Goal: Task Accomplishment & Management: Manage account settings

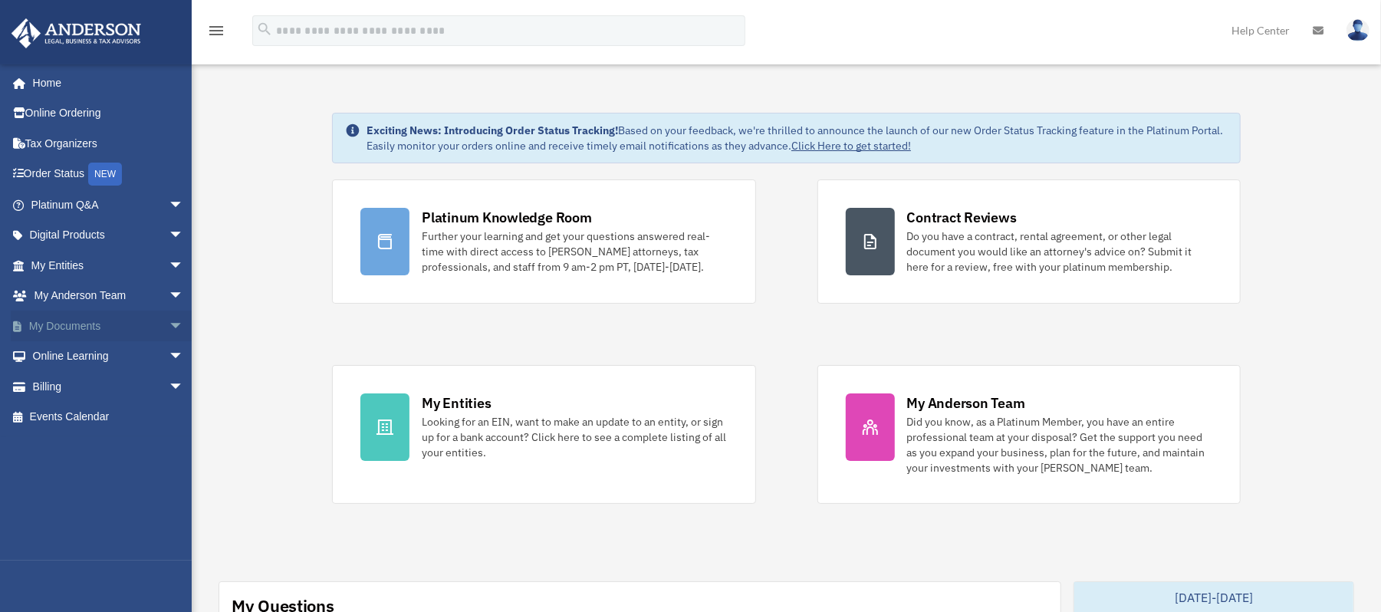
click at [66, 323] on link "My Documents arrow_drop_down" at bounding box center [109, 326] width 196 height 31
click at [169, 324] on span "arrow_drop_down" at bounding box center [184, 326] width 31 height 31
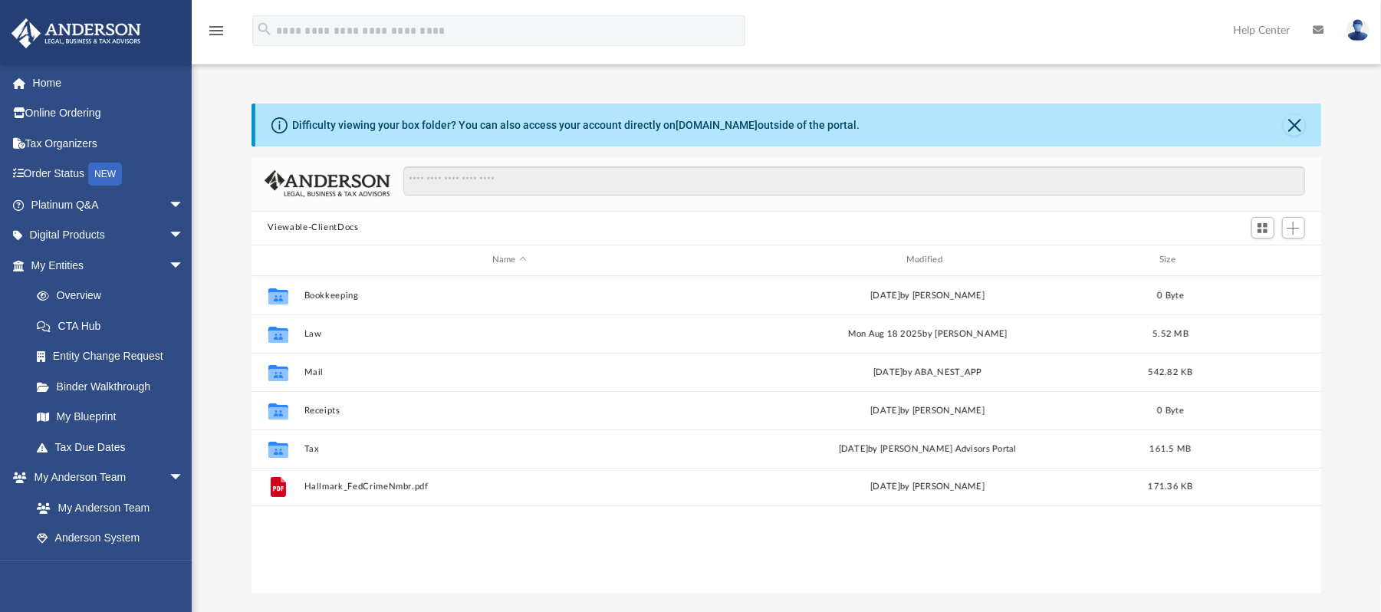
scroll to position [333, 1055]
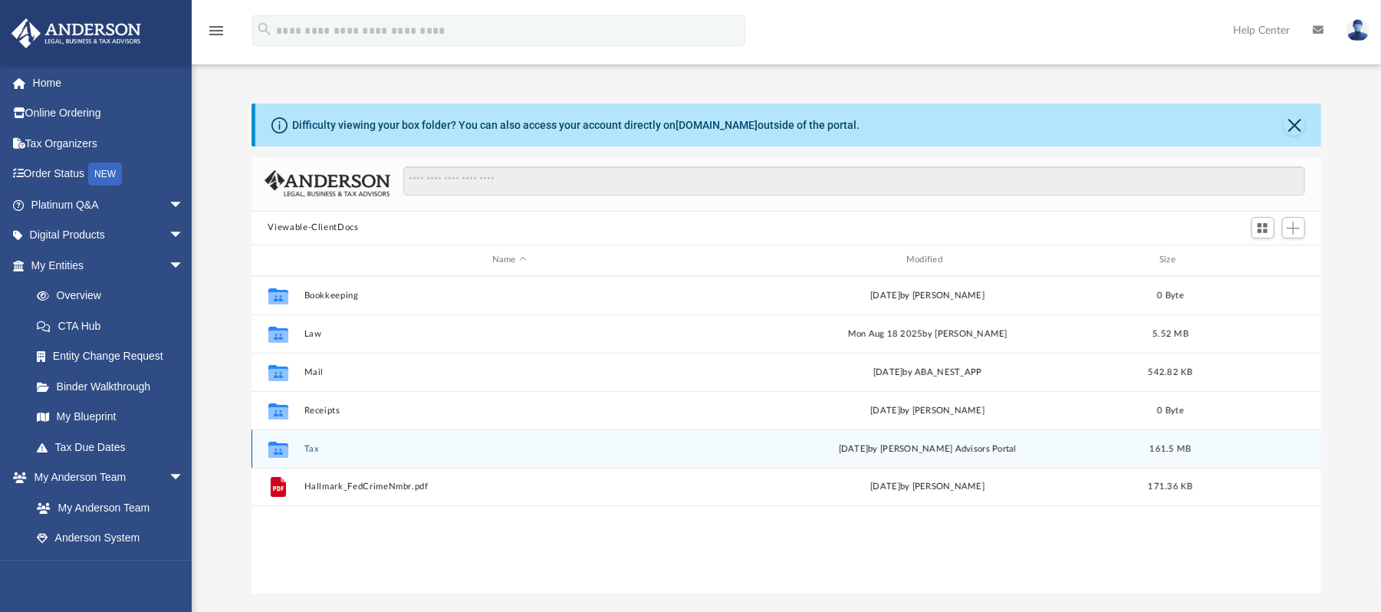
click at [327, 439] on div "Collaborated Folder Tax today by Anderson Advisors Portal 161.5 MB" at bounding box center [787, 448] width 1070 height 38
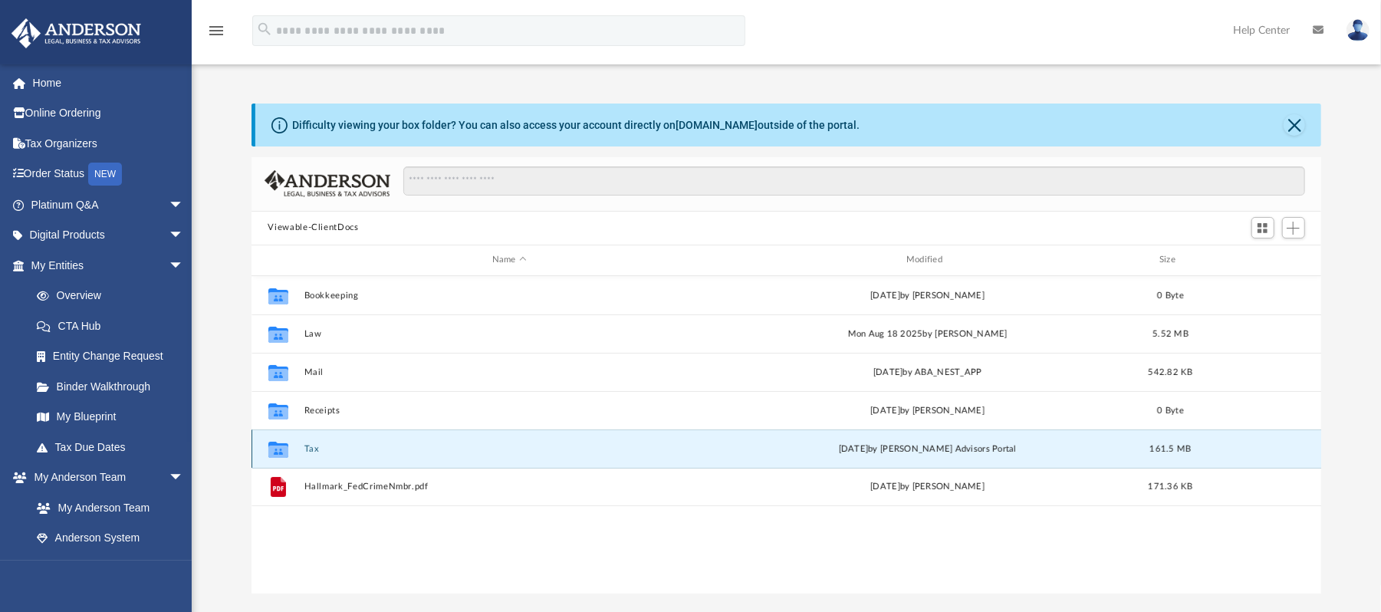
click at [311, 449] on button "Tax" at bounding box center [509, 448] width 411 height 10
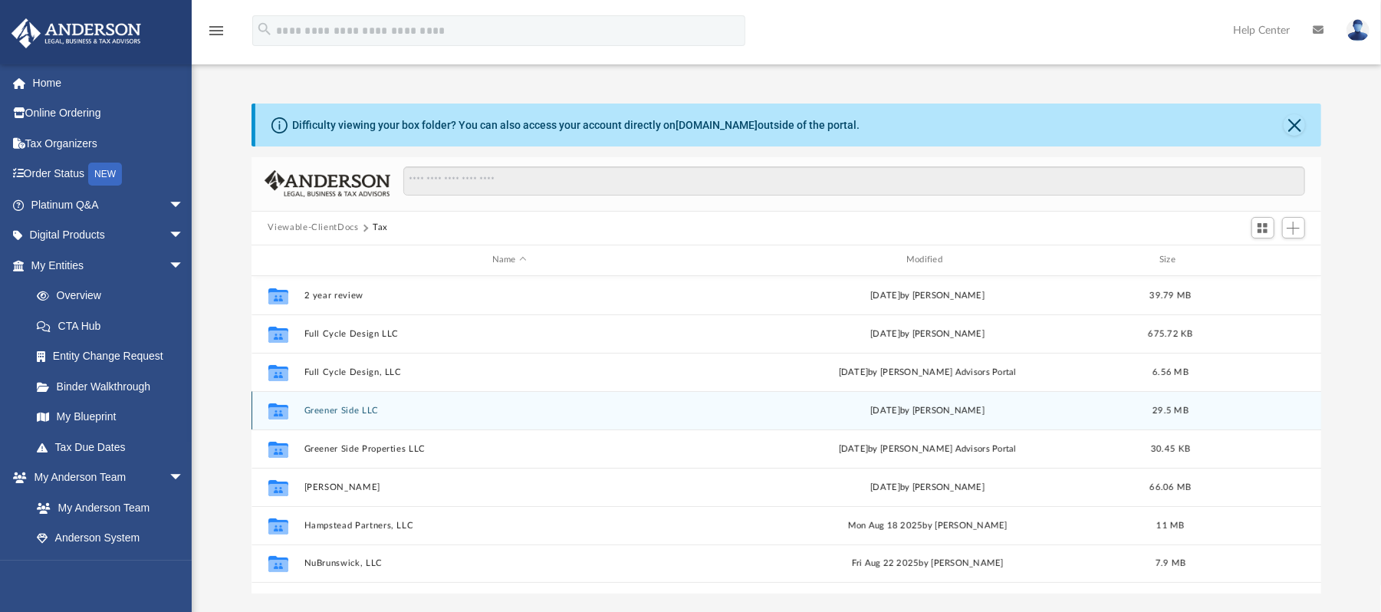
click at [334, 411] on button "Greener Side LLC" at bounding box center [509, 410] width 411 height 10
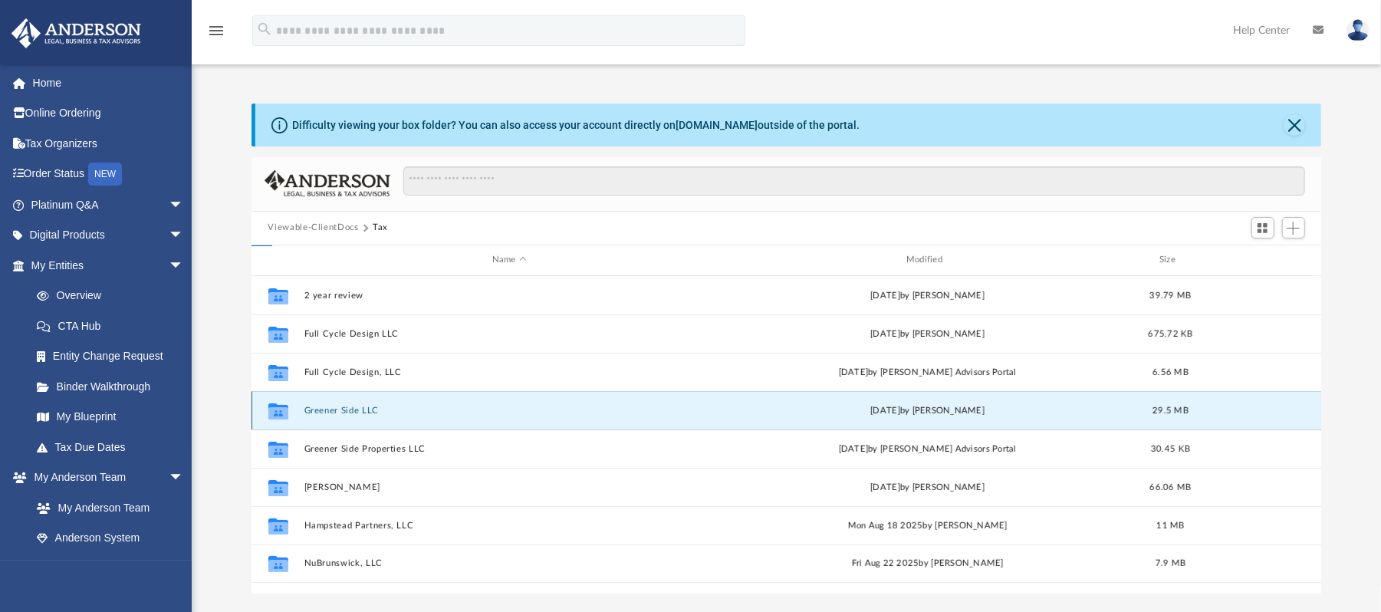
click at [334, 411] on button "Greener Side LLC" at bounding box center [509, 410] width 411 height 10
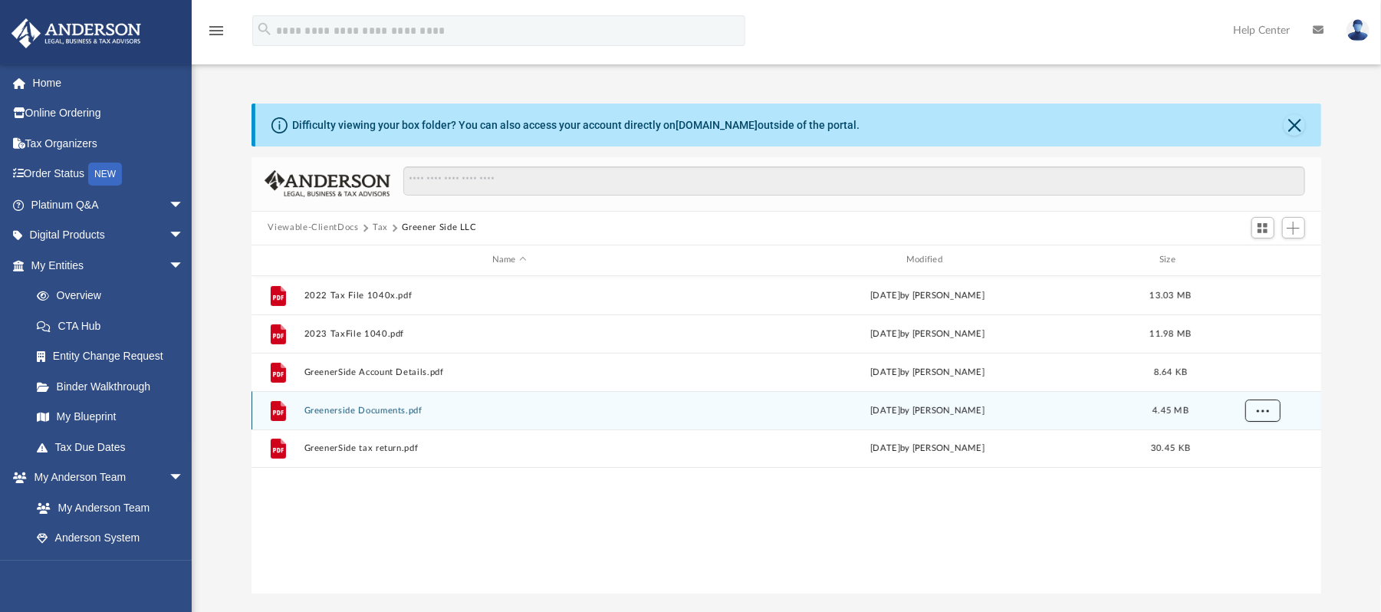
click at [1261, 403] on button "More options" at bounding box center [1262, 410] width 35 height 23
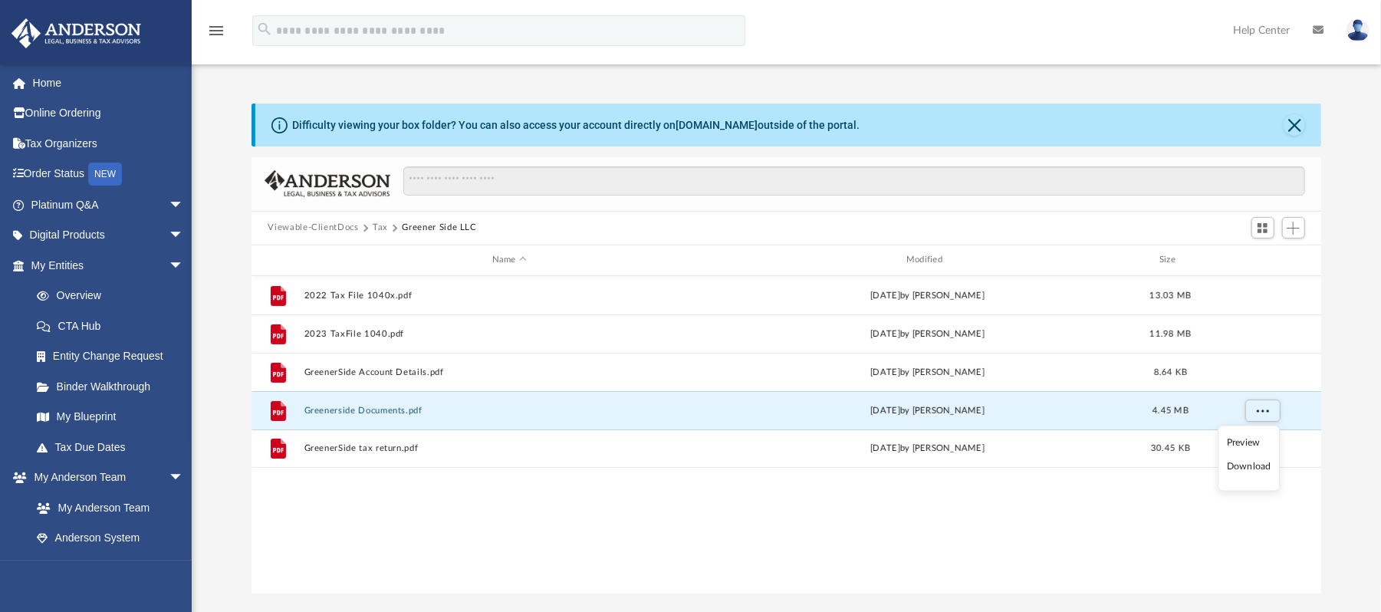
click at [1247, 465] on li "Download" at bounding box center [1249, 467] width 44 height 16
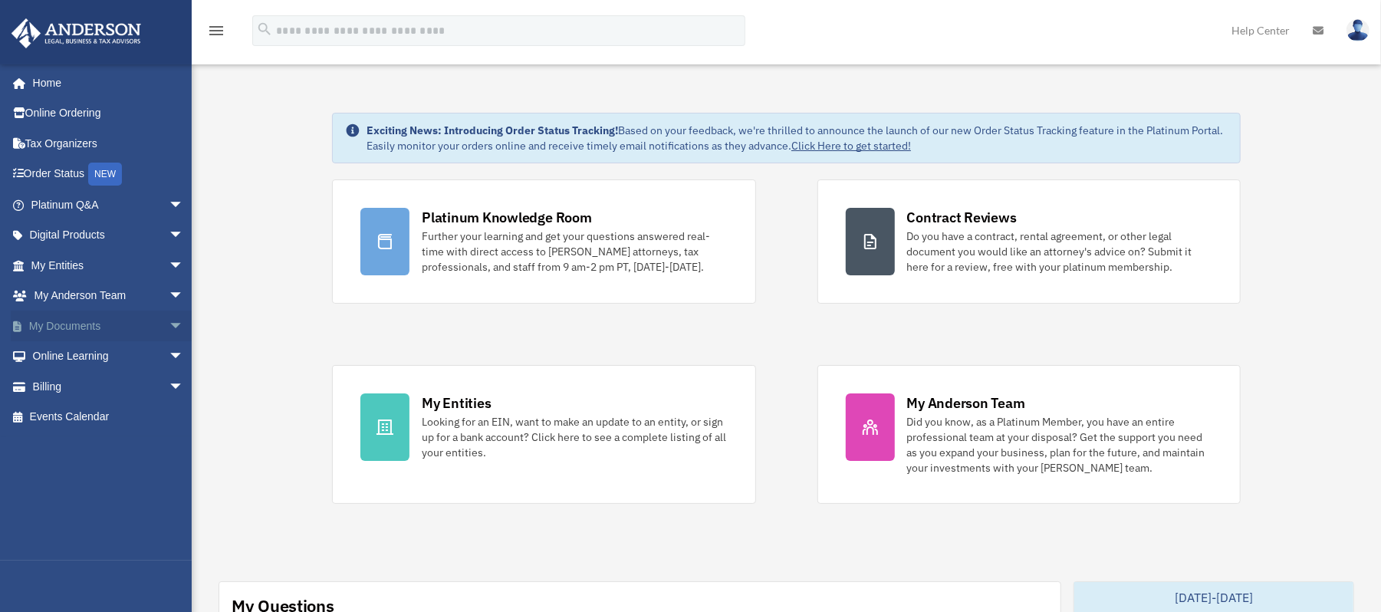
click at [67, 322] on link "My Documents arrow_drop_down" at bounding box center [109, 326] width 196 height 31
click at [169, 324] on span "arrow_drop_down" at bounding box center [184, 326] width 31 height 31
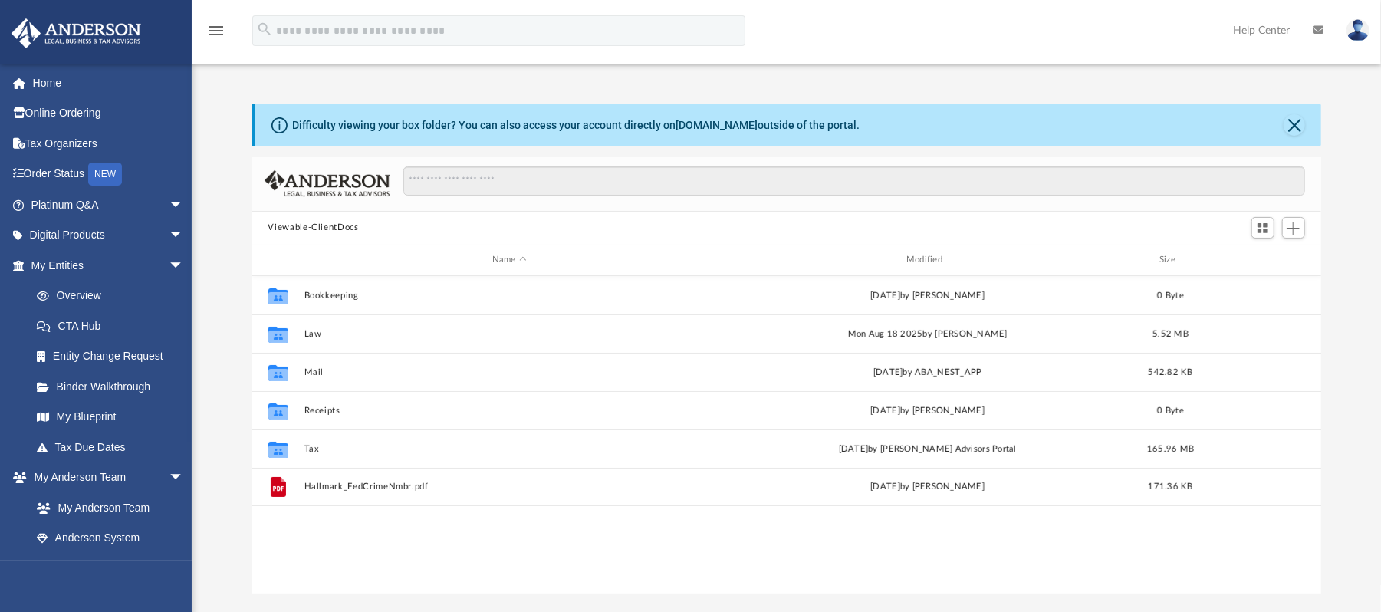
scroll to position [333, 1055]
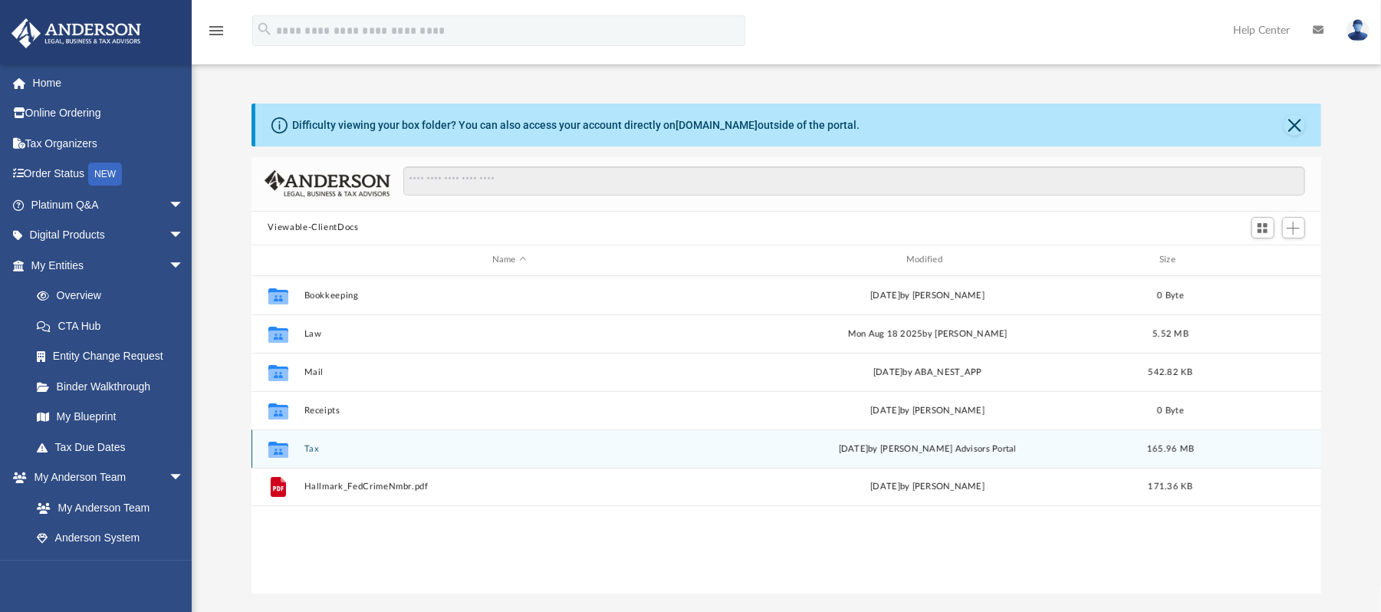
click at [316, 445] on button "Tax" at bounding box center [509, 448] width 411 height 10
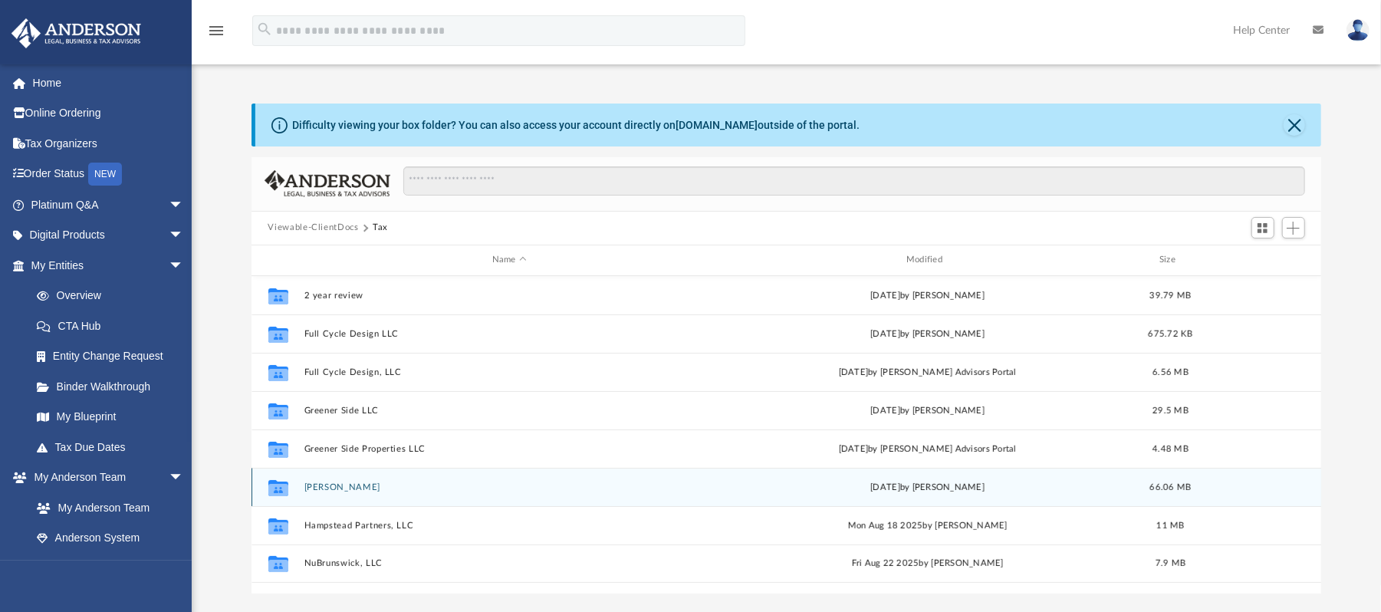
click at [388, 486] on button "[PERSON_NAME]" at bounding box center [509, 487] width 411 height 10
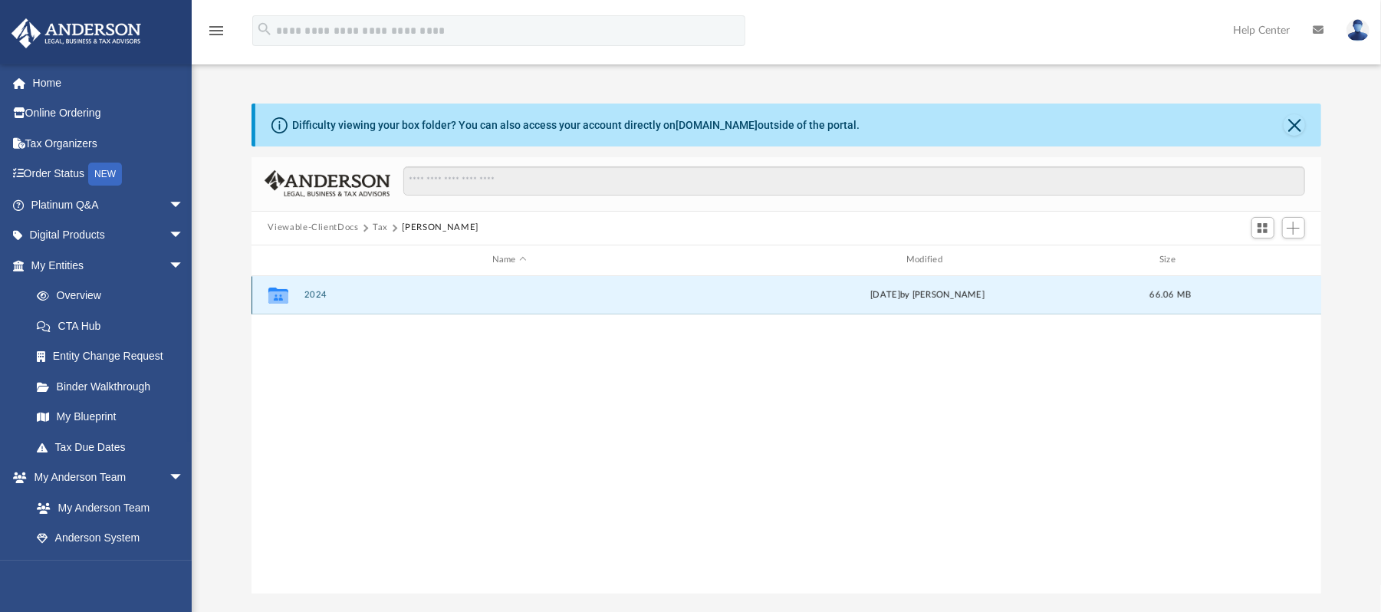
click at [381, 296] on button "2024" at bounding box center [509, 295] width 411 height 10
click at [377, 295] on button "Digital Tax Organizer" at bounding box center [509, 295] width 411 height 10
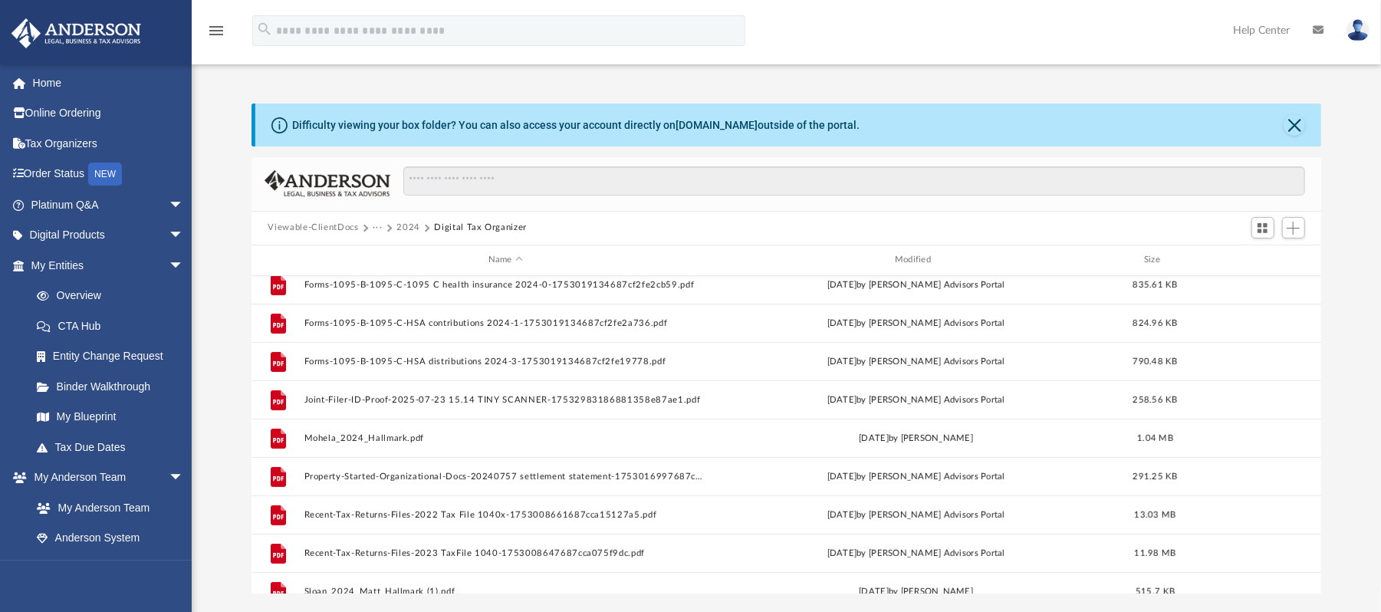
scroll to position [321, 0]
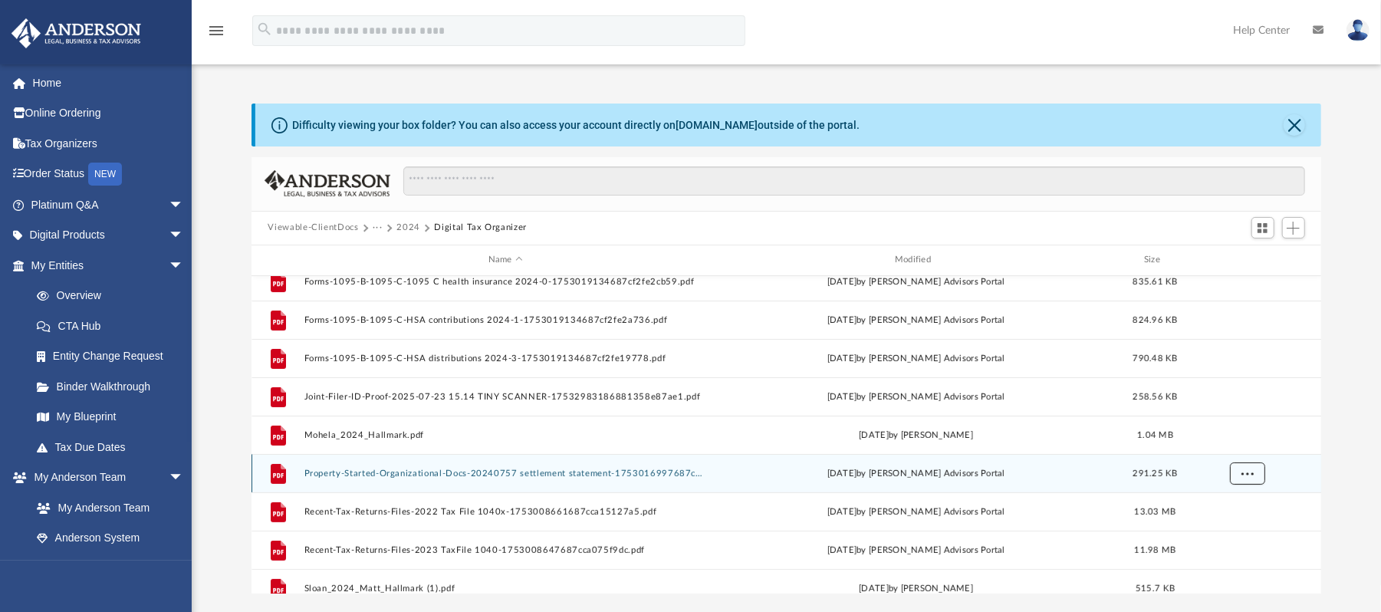
click at [1258, 465] on button "More options" at bounding box center [1246, 473] width 35 height 23
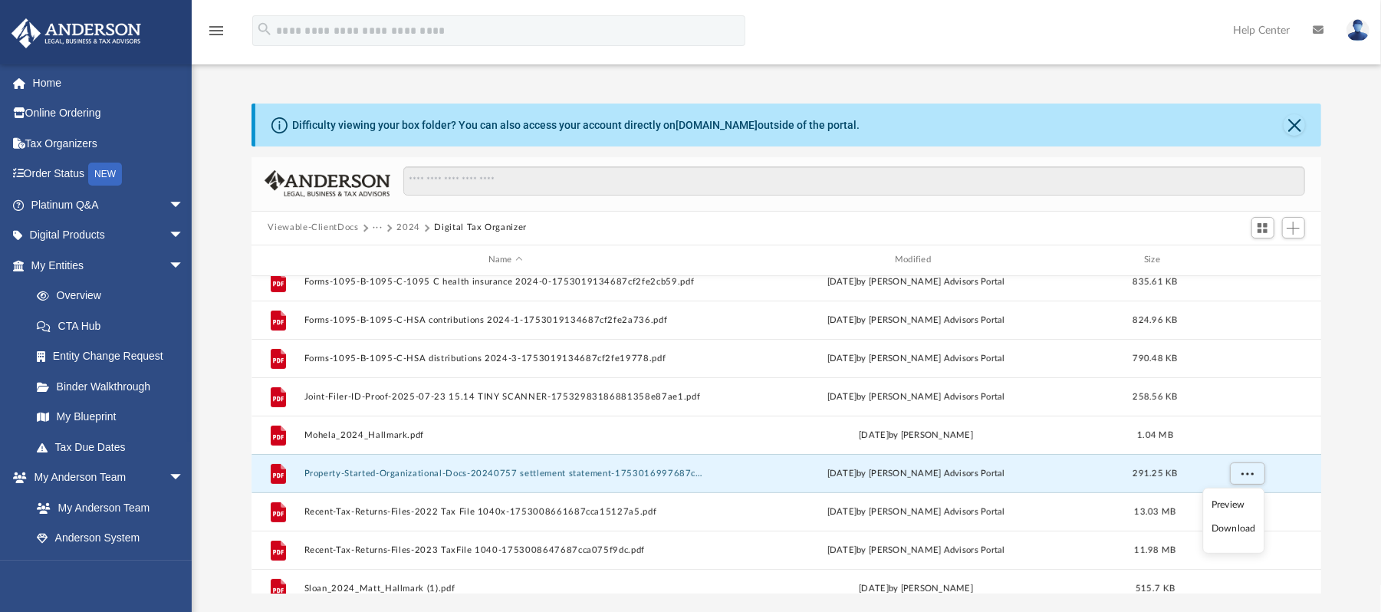
click at [1225, 526] on li "Download" at bounding box center [1234, 529] width 44 height 16
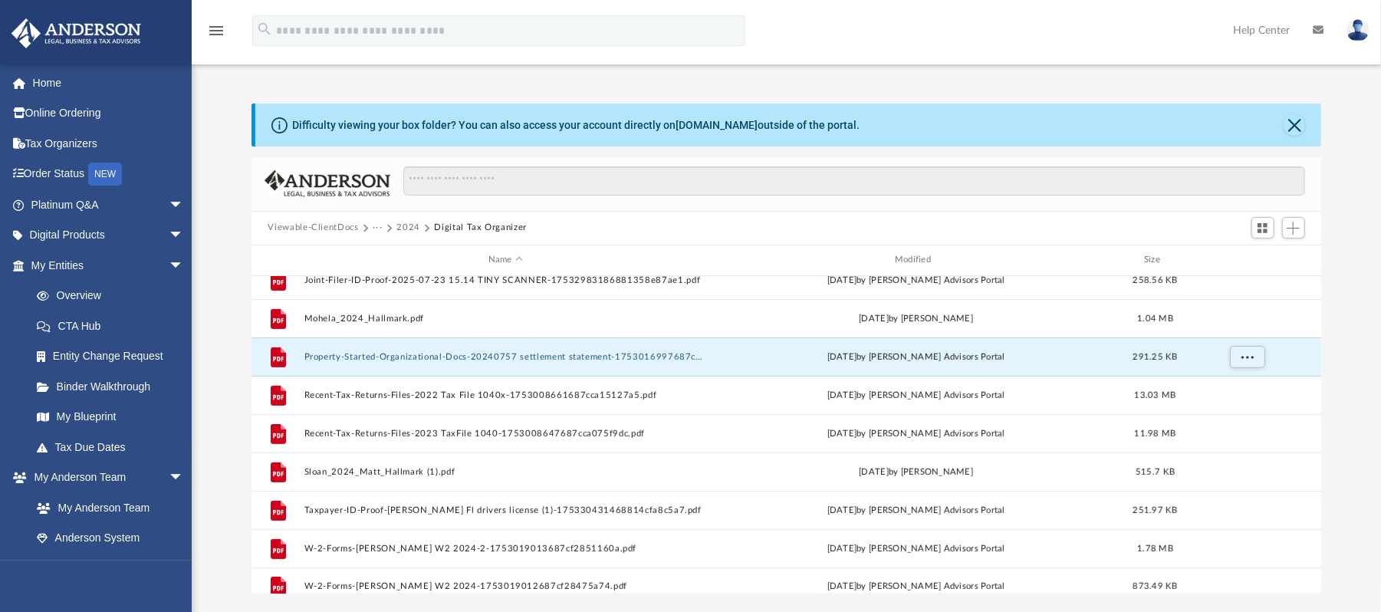
scroll to position [449, 0]
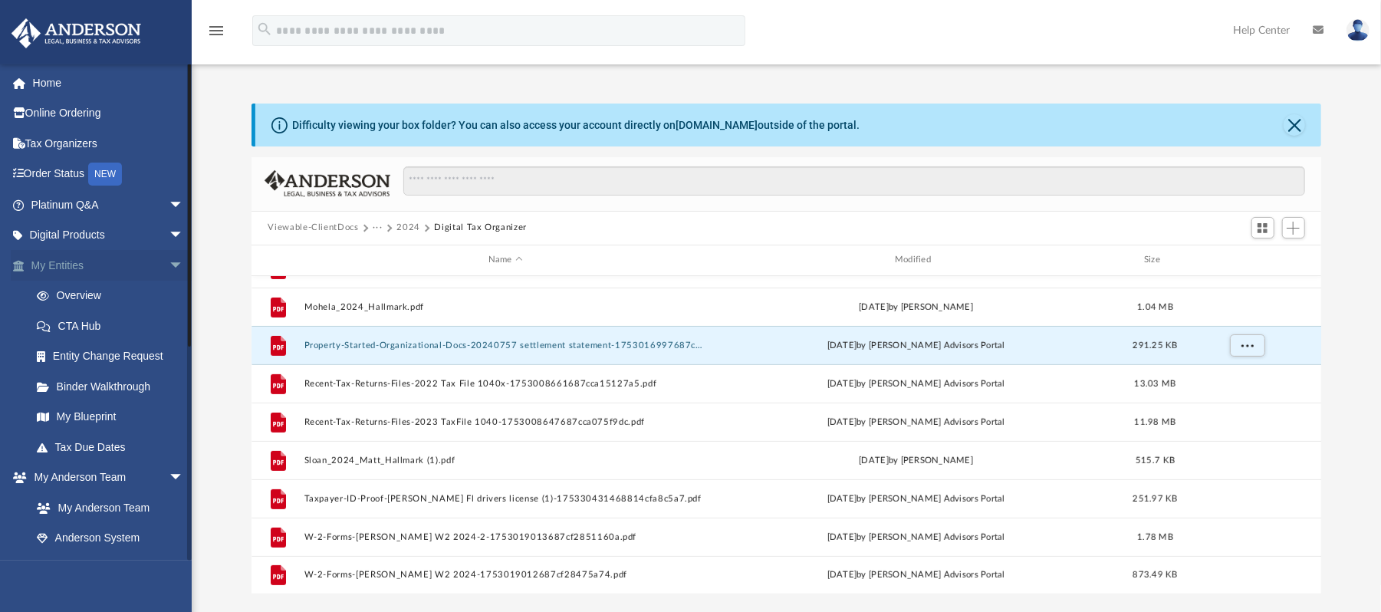
click at [169, 271] on span "arrow_drop_down" at bounding box center [184, 265] width 31 height 31
click at [169, 298] on span "arrow_drop_down" at bounding box center [184, 296] width 31 height 31
click at [71, 357] on link "Box" at bounding box center [114, 356] width 186 height 31
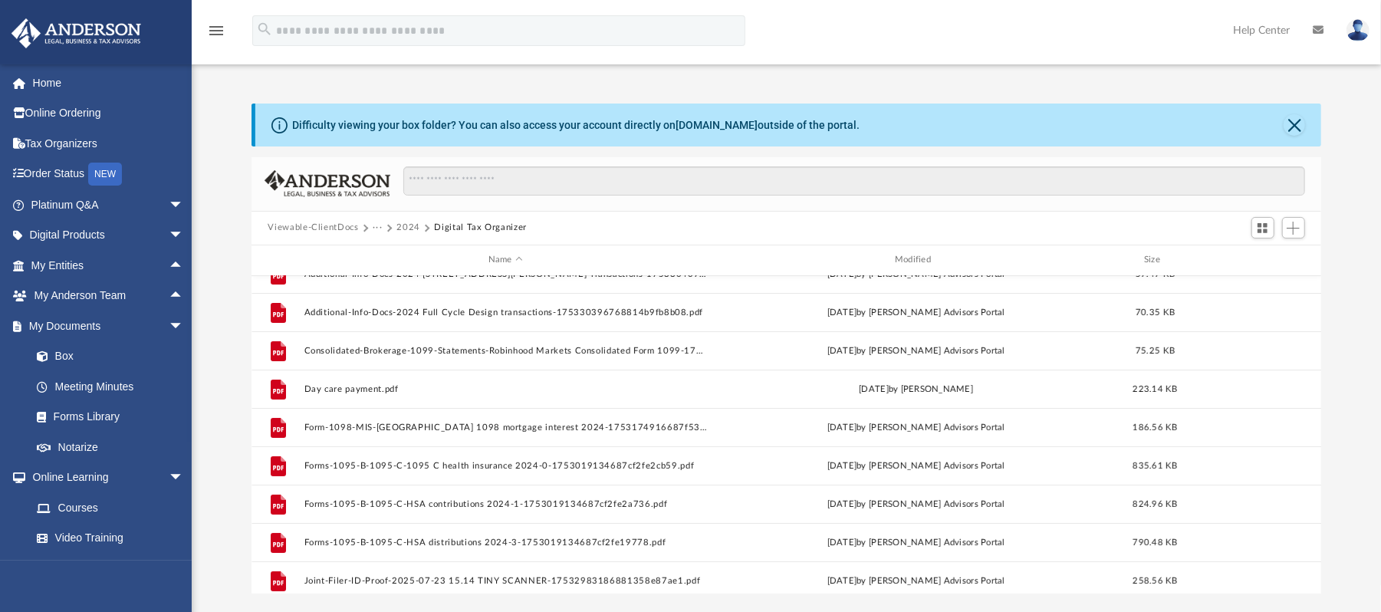
scroll to position [0, 0]
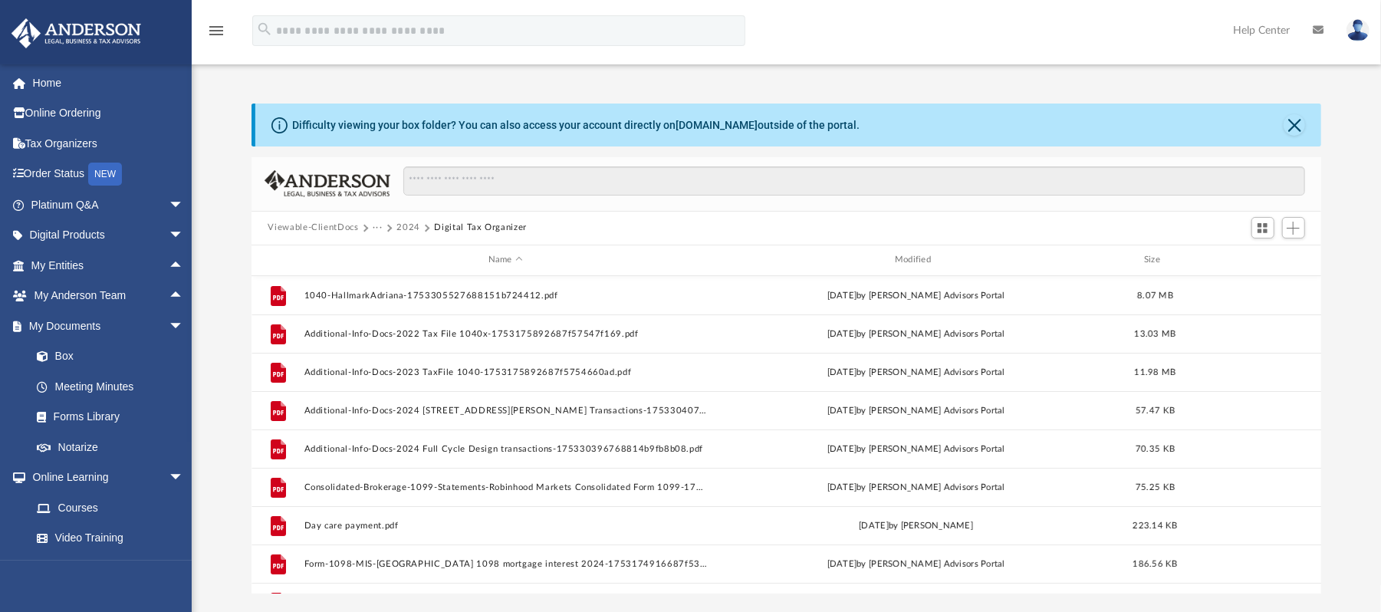
click at [326, 228] on button "Viewable-ClientDocs" at bounding box center [313, 228] width 90 height 14
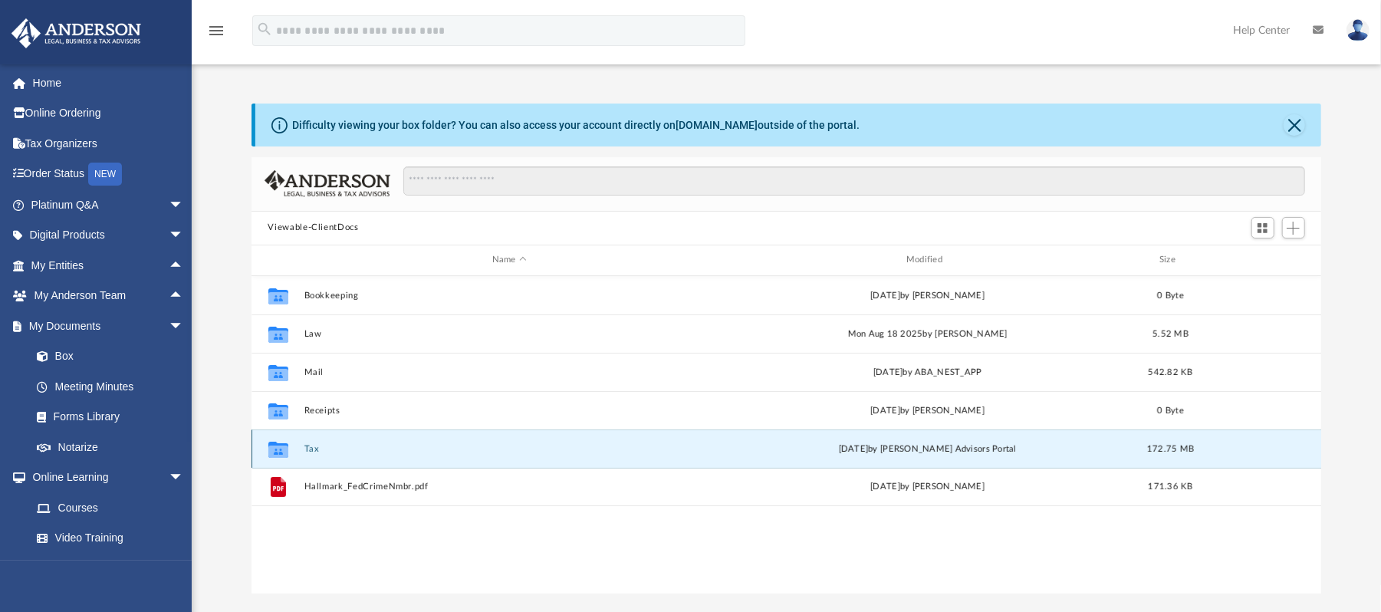
click at [311, 448] on button "Tax" at bounding box center [509, 448] width 411 height 10
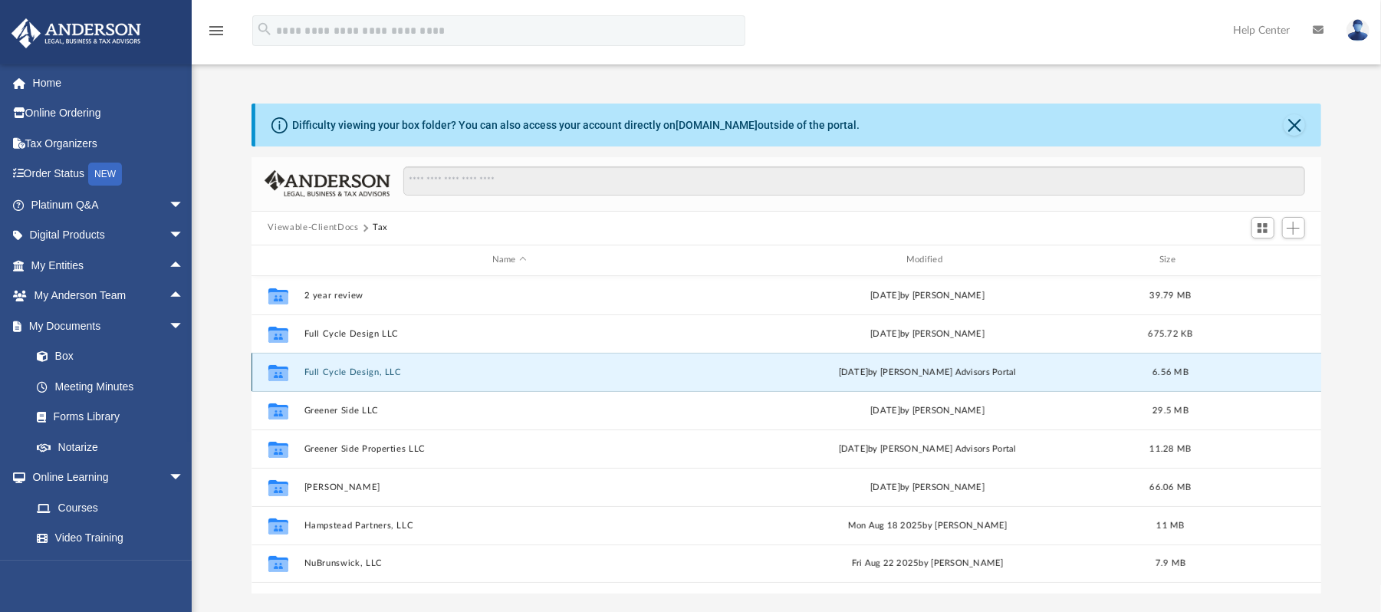
click at [368, 369] on button "Full Cycle Design, LLC" at bounding box center [509, 372] width 411 height 10
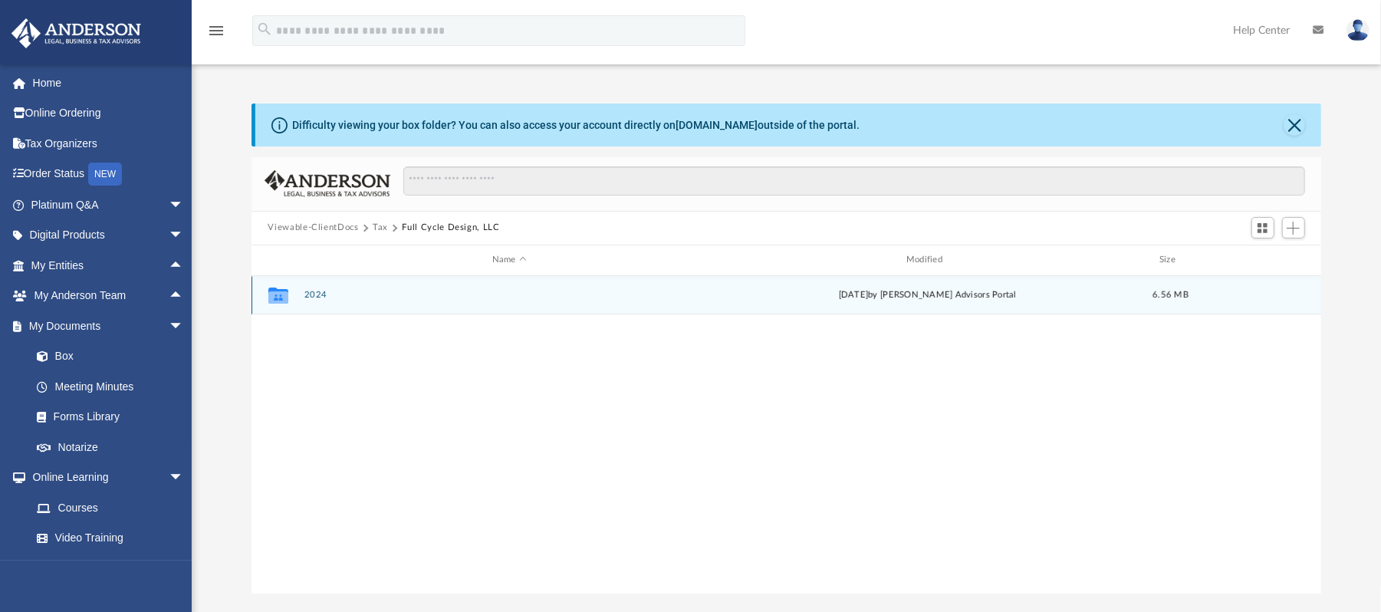
click at [314, 293] on button "2024" at bounding box center [509, 295] width 411 height 10
click at [337, 292] on button "Digital Tax Organizer" at bounding box center [509, 295] width 411 height 10
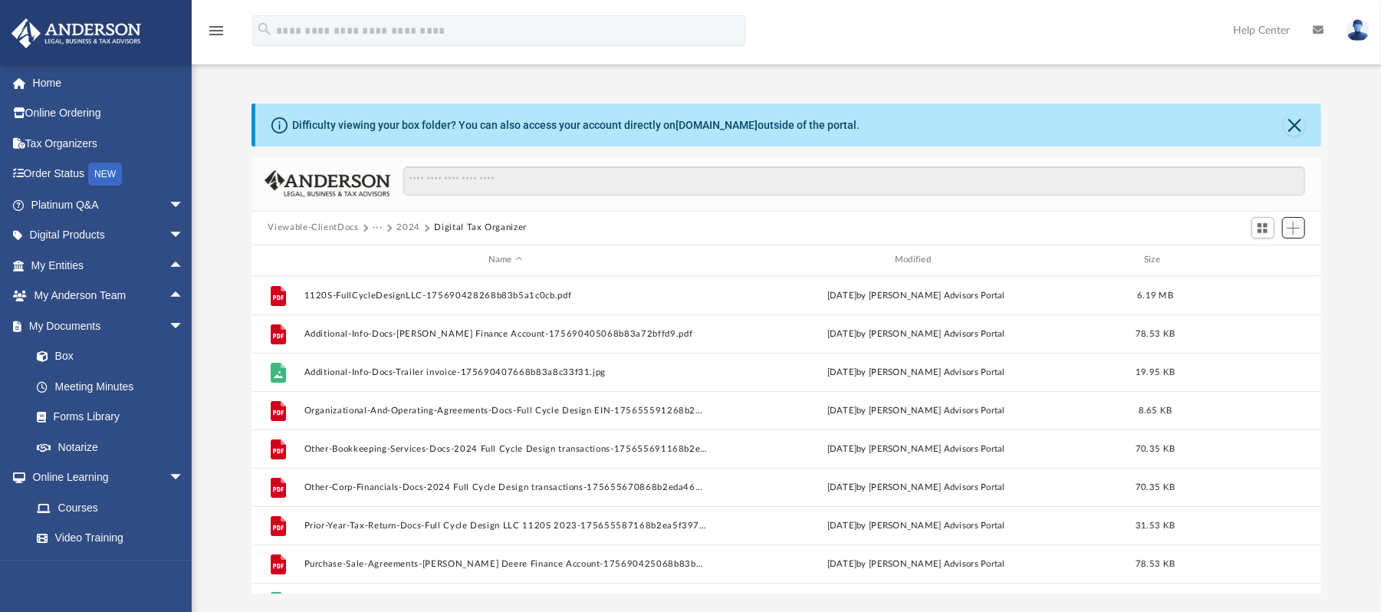
click at [1289, 234] on span "Add" at bounding box center [1293, 228] width 13 height 13
click at [1271, 259] on li "Upload" at bounding box center [1272, 259] width 49 height 16
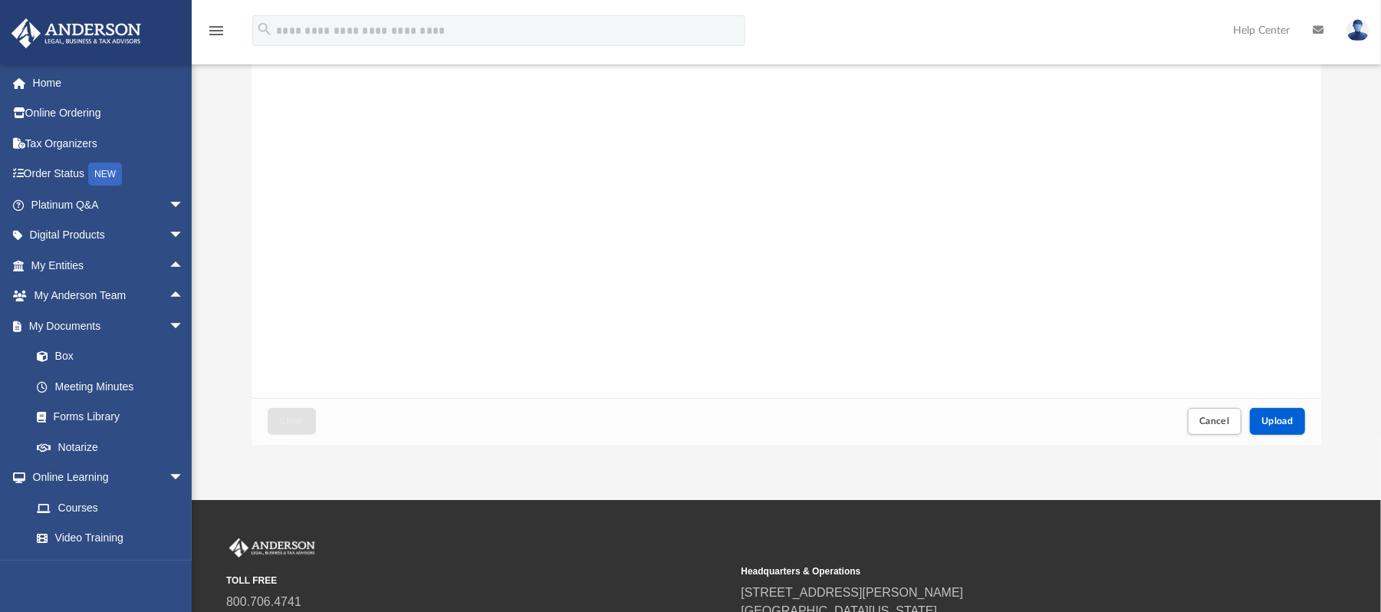
scroll to position [157, 0]
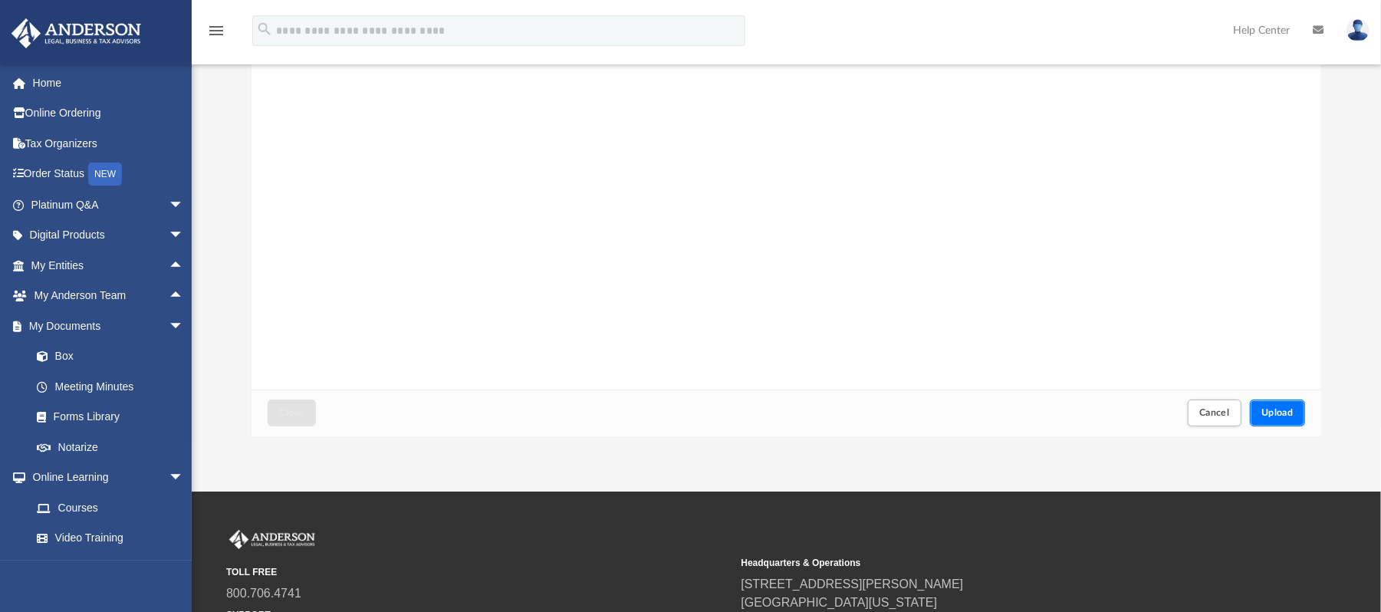
click at [1280, 408] on span "Upload" at bounding box center [1277, 412] width 32 height 9
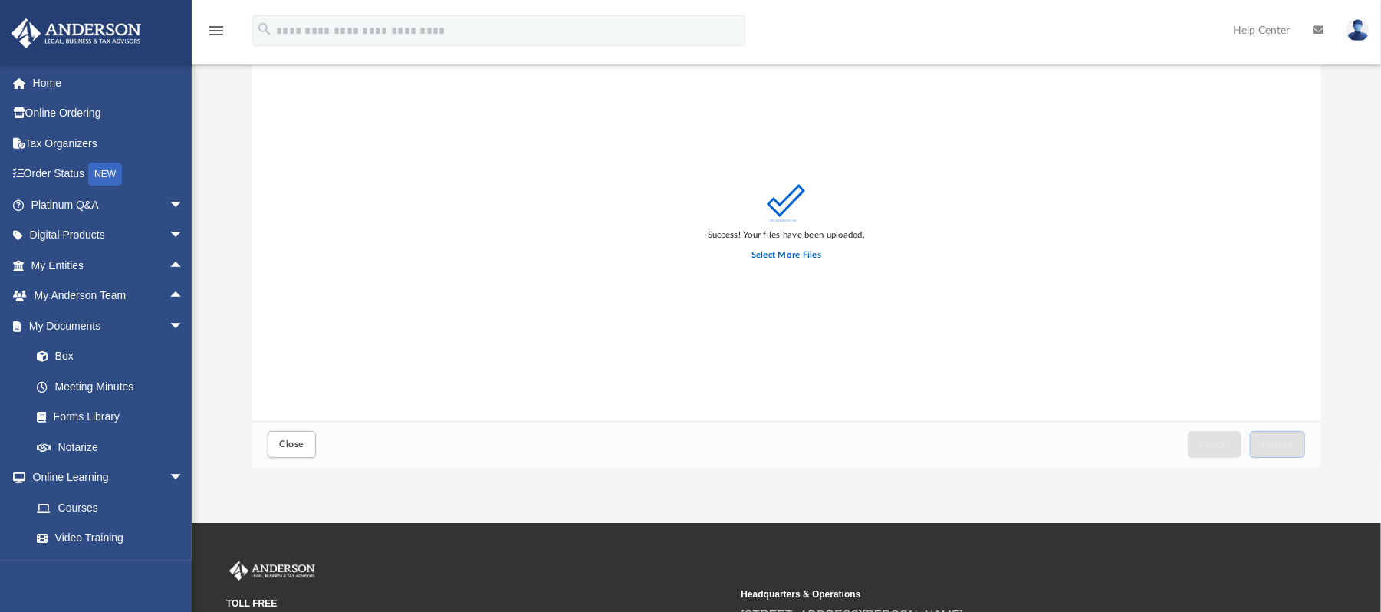
scroll to position [0, 0]
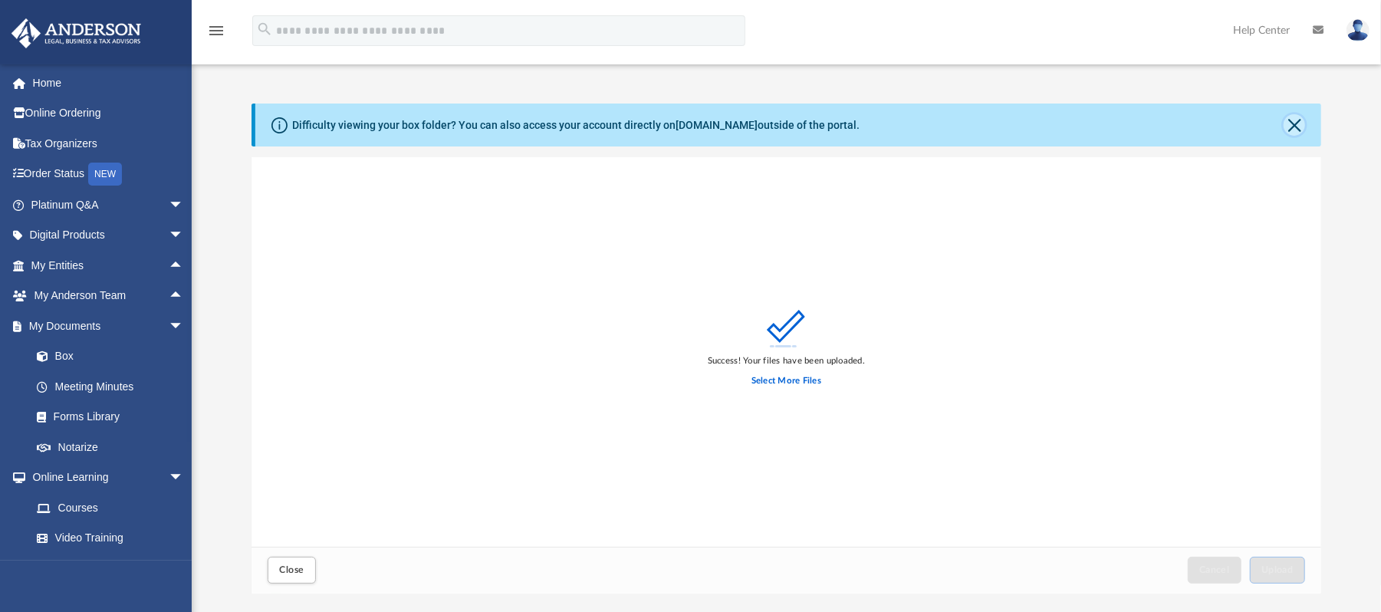
click at [1298, 117] on button "Close" at bounding box center [1294, 124] width 21 height 21
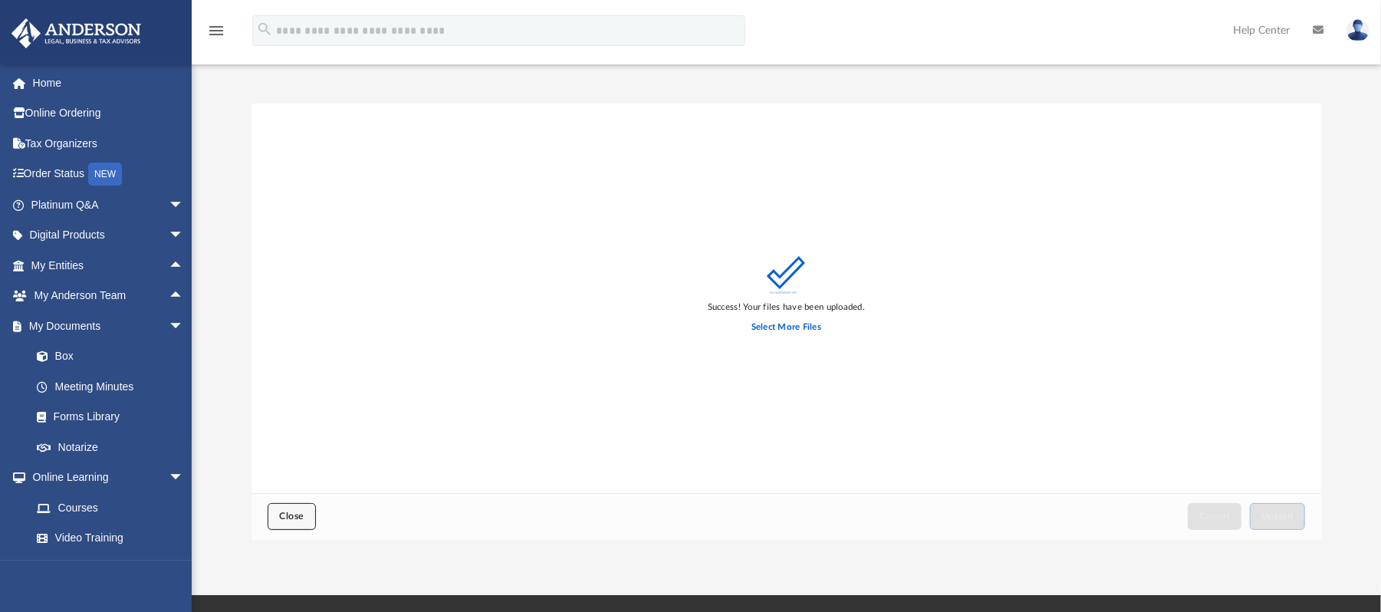
click at [298, 513] on span "Close" at bounding box center [291, 515] width 25 height 9
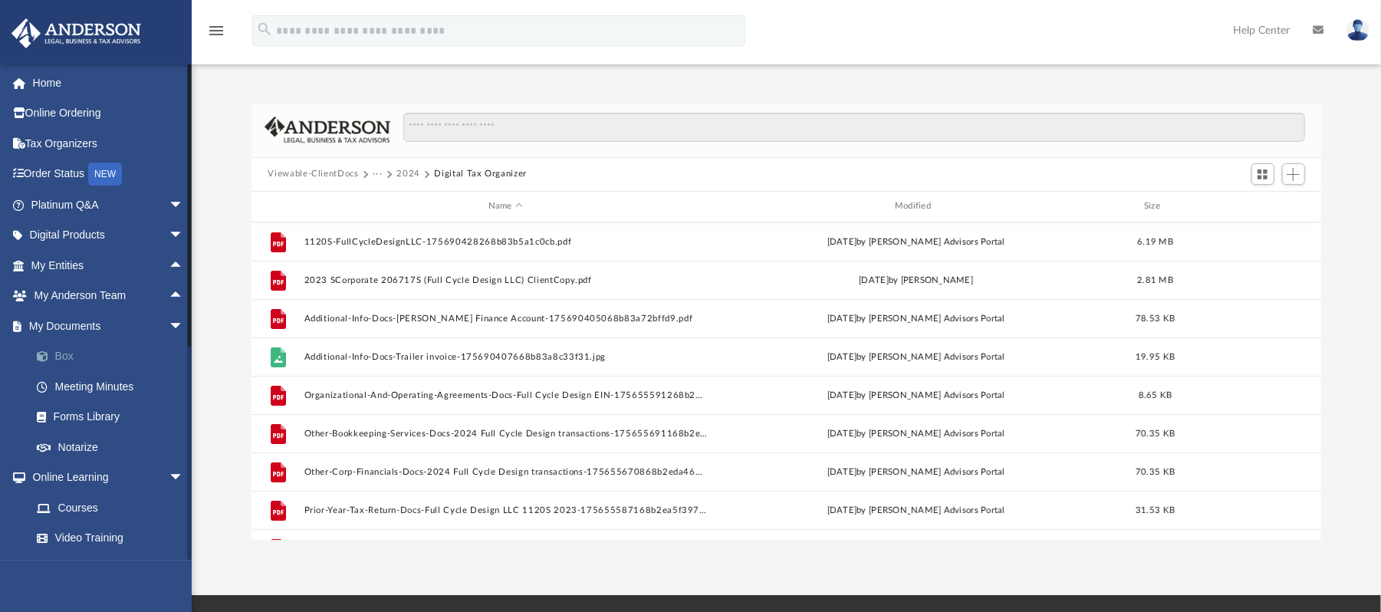
click at [97, 359] on link "Box" at bounding box center [114, 356] width 186 height 31
click at [63, 353] on link "Box" at bounding box center [114, 356] width 186 height 31
click at [403, 175] on button "2024" at bounding box center [408, 174] width 24 height 14
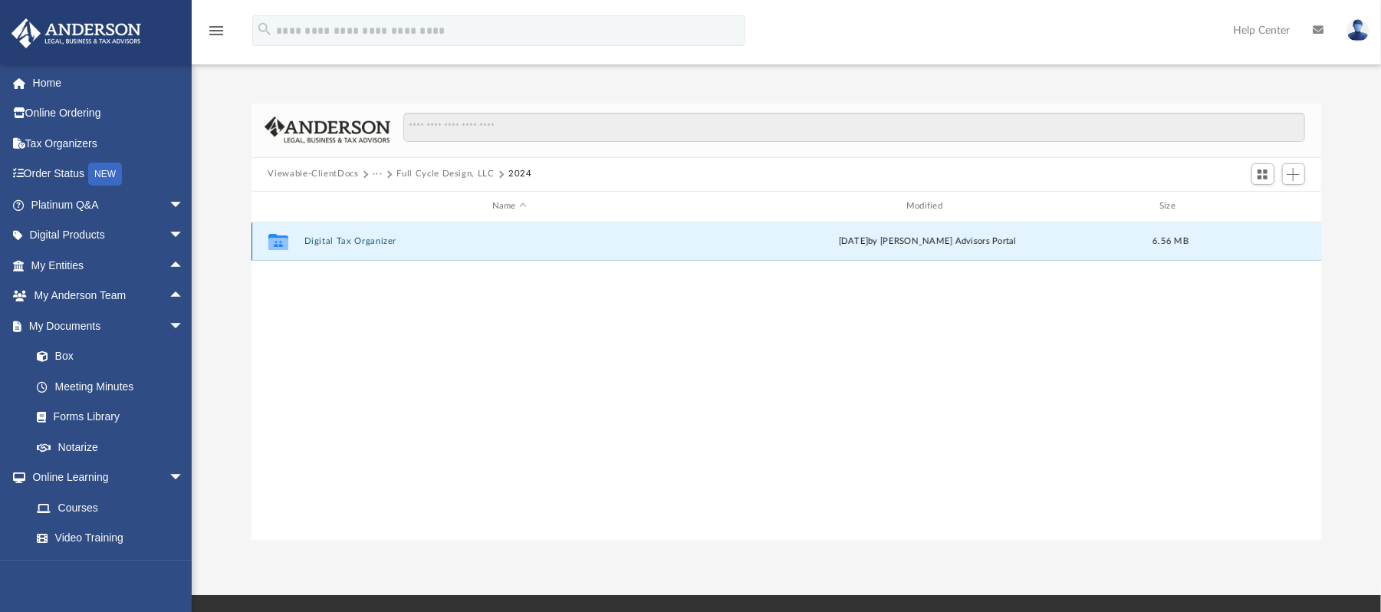
click at [362, 239] on button "Digital Tax Organizer" at bounding box center [509, 241] width 411 height 10
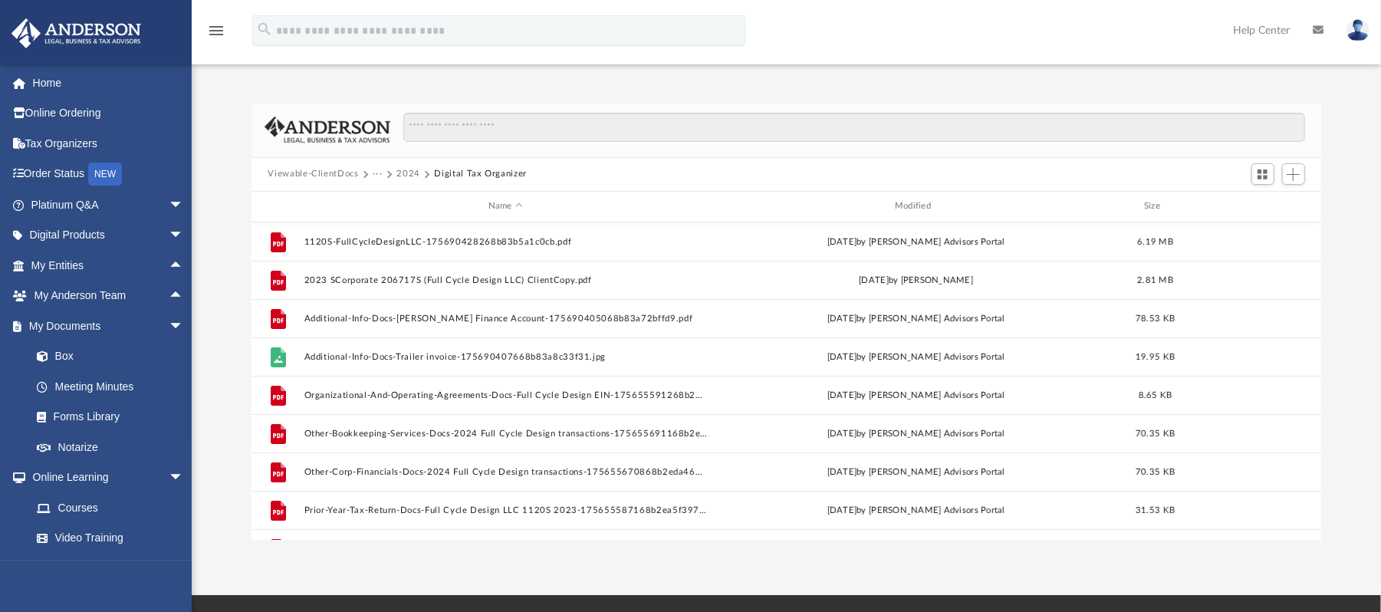
click at [323, 166] on div "Viewable-ClientDocs ··· 2024 Digital Tax Organizer" at bounding box center [787, 175] width 1070 height 34
click at [295, 170] on button "Viewable-ClientDocs" at bounding box center [313, 174] width 90 height 14
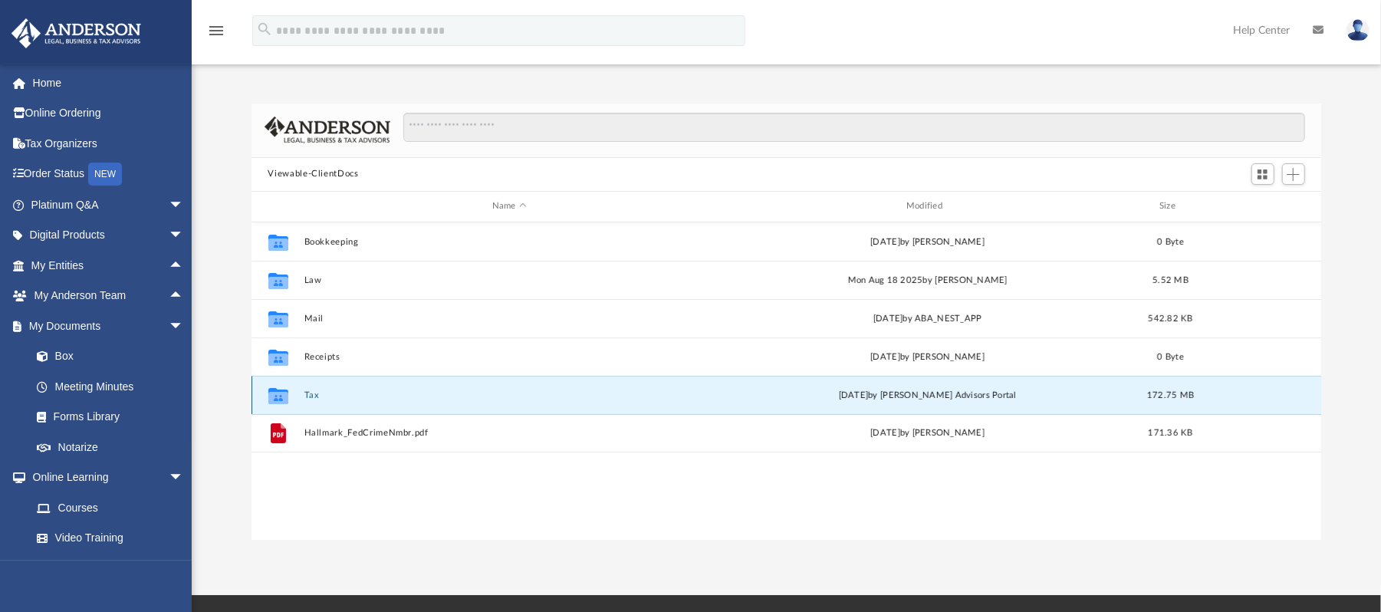
click at [322, 393] on button "Tax" at bounding box center [509, 395] width 411 height 10
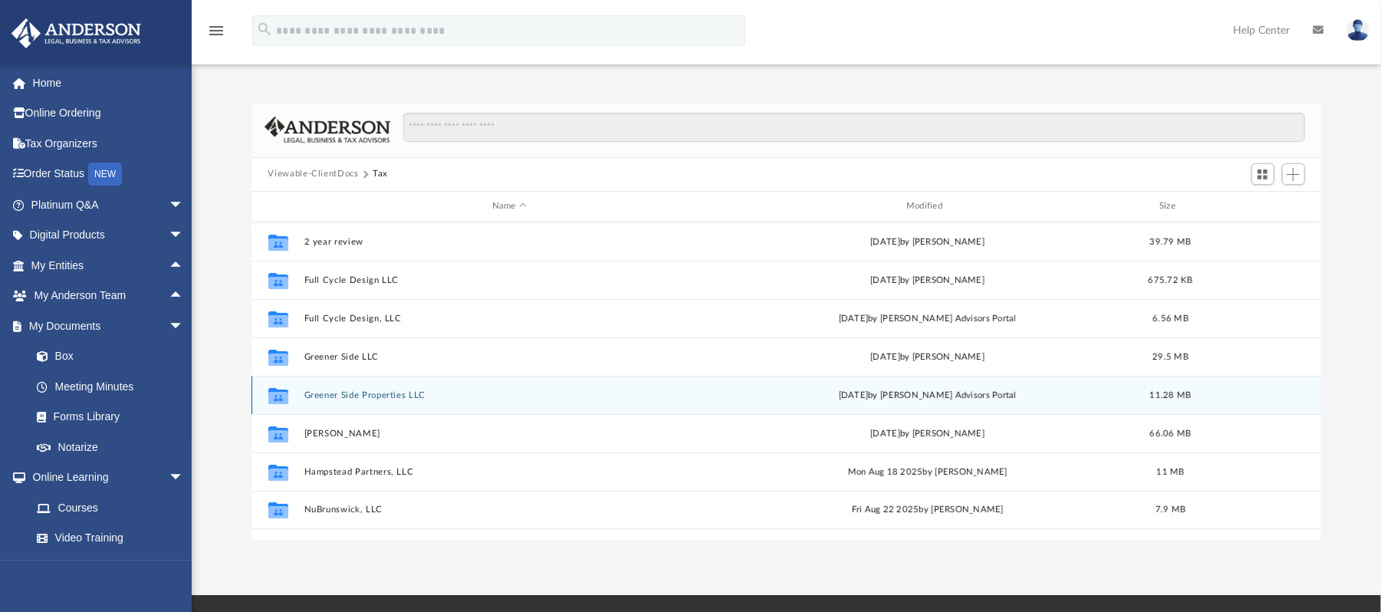
click at [353, 393] on button "Greener Side Properties LLC" at bounding box center [509, 395] width 411 height 10
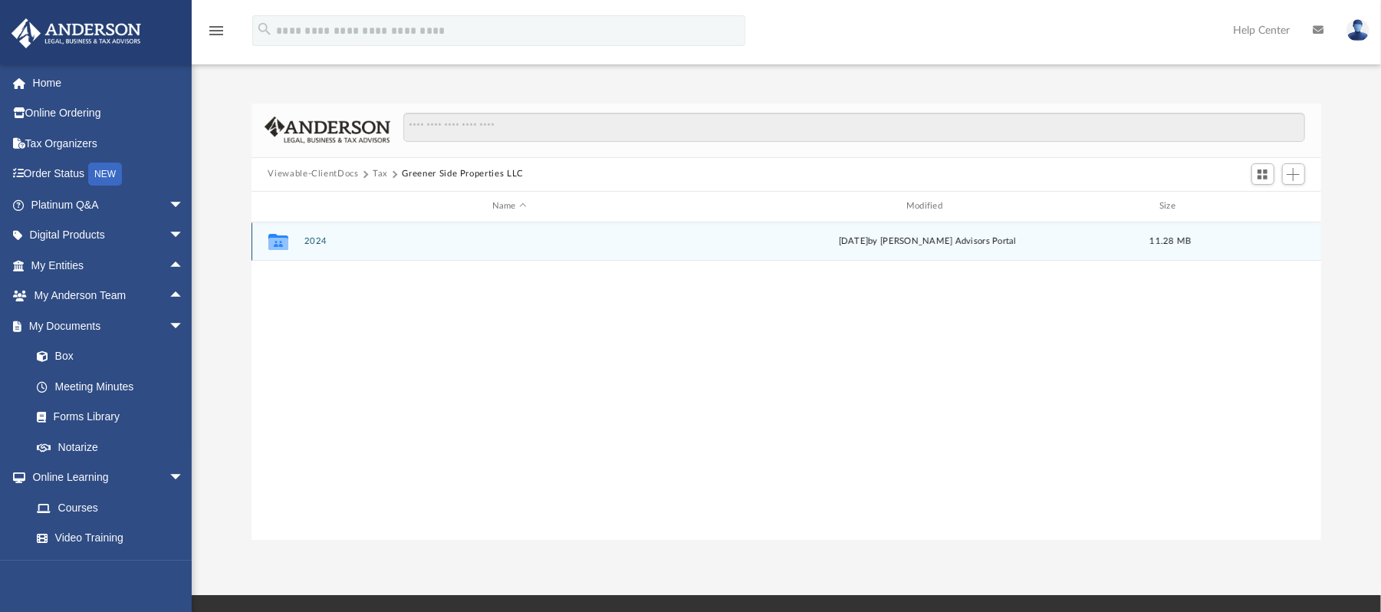
click at [314, 233] on div "Collaborated Folder 2024 [DATE] by [PERSON_NAME] Advisors Portal 11.28 MB" at bounding box center [787, 241] width 1070 height 38
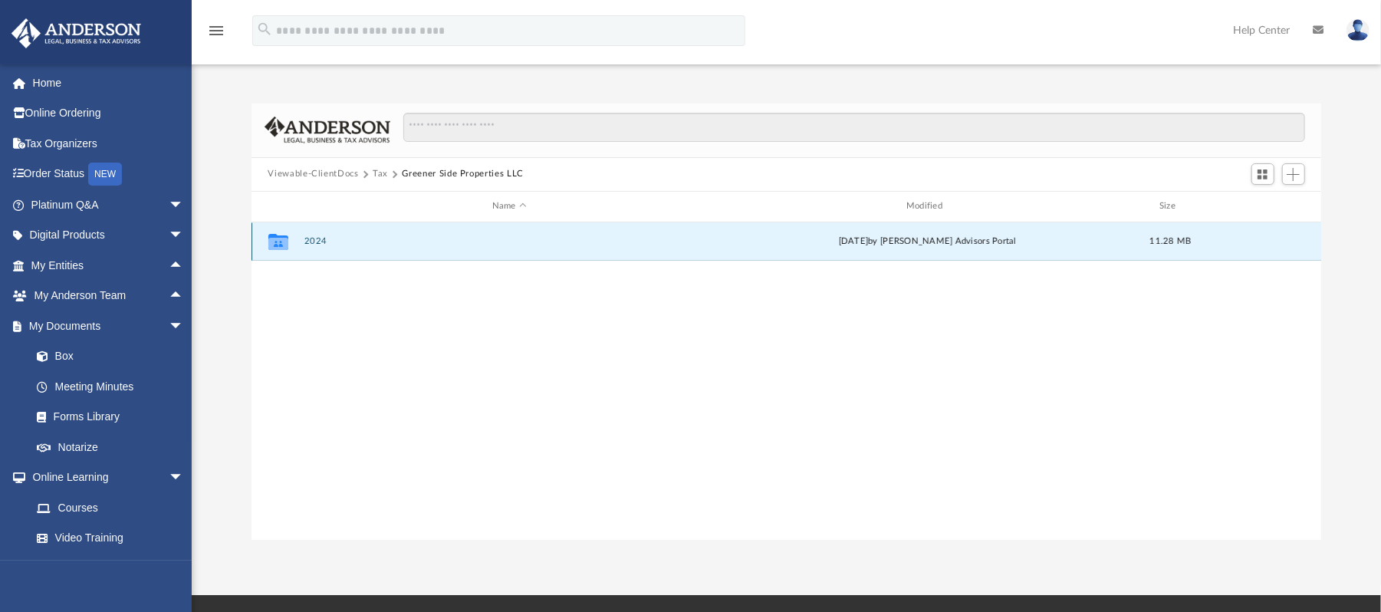
click at [316, 240] on button "2024" at bounding box center [509, 241] width 411 height 10
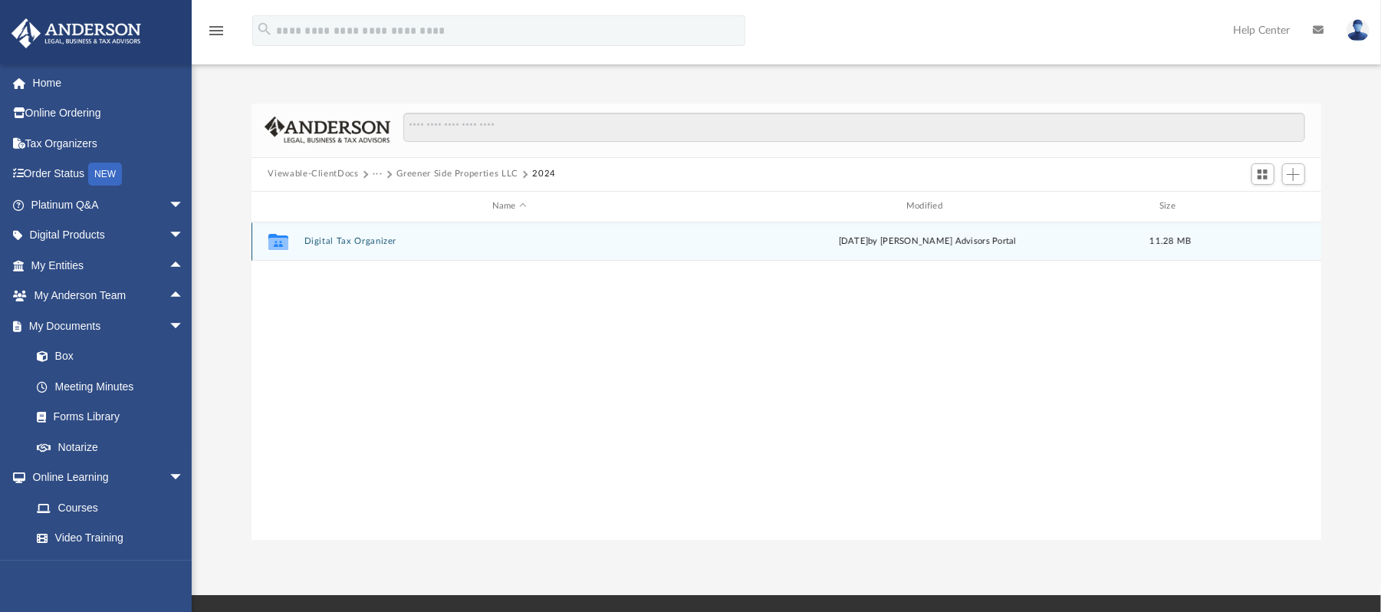
click at [629, 240] on button "Digital Tax Organizer" at bounding box center [509, 241] width 411 height 10
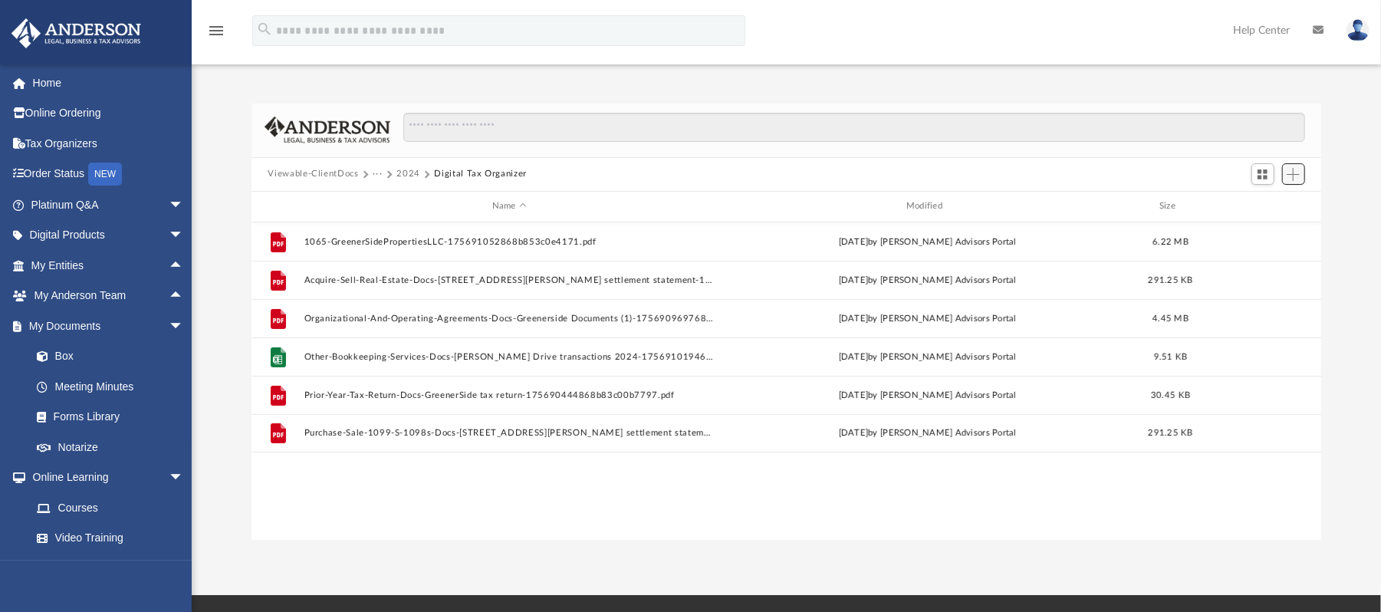
click at [1291, 185] on button "Add" at bounding box center [1293, 173] width 23 height 21
click at [1262, 207] on li "Upload" at bounding box center [1272, 205] width 49 height 16
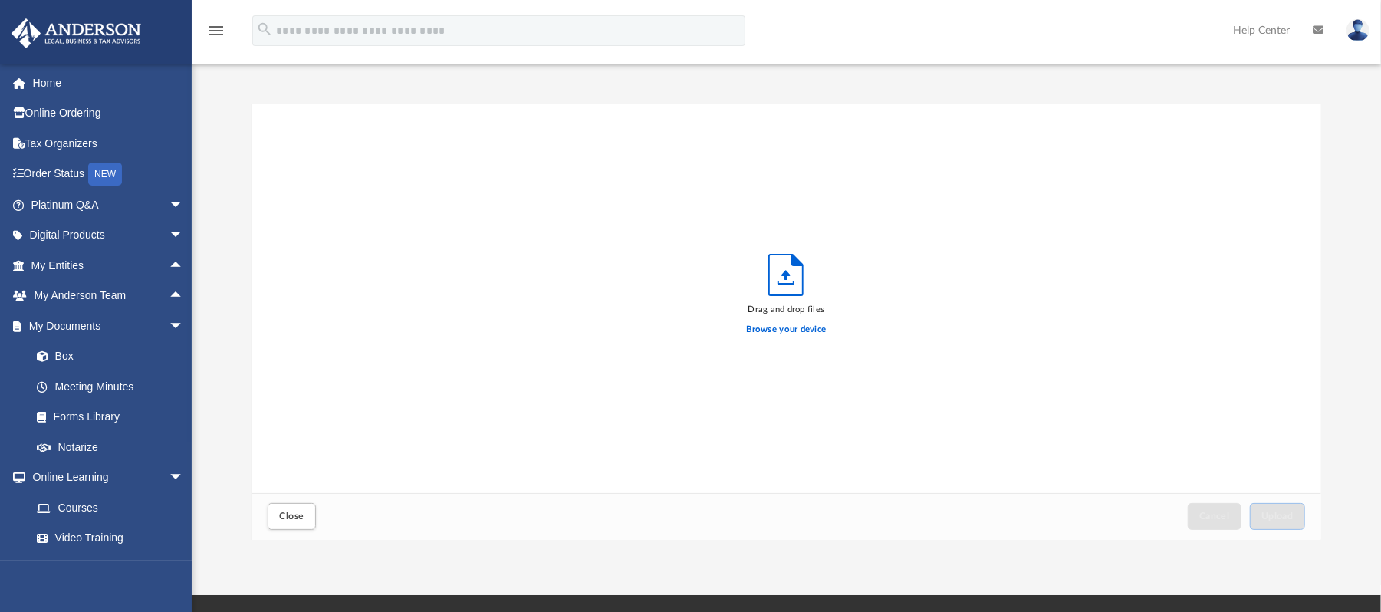
scroll to position [373, 1055]
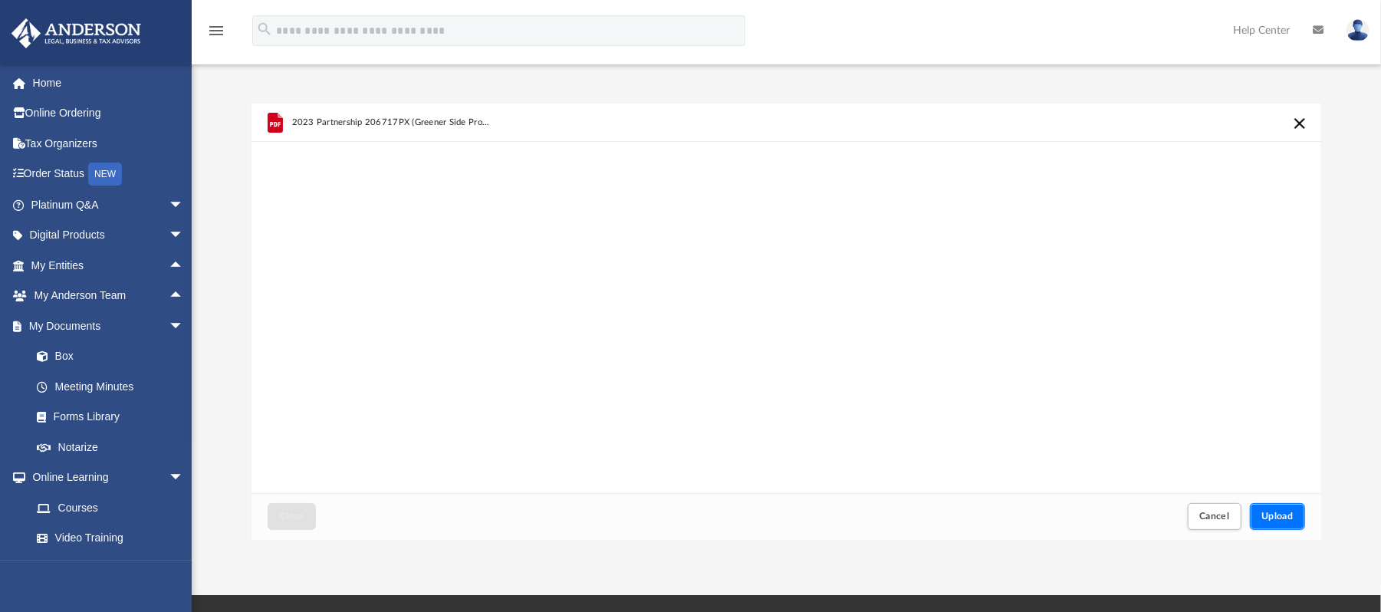
click at [1289, 508] on button "Upload" at bounding box center [1277, 516] width 55 height 27
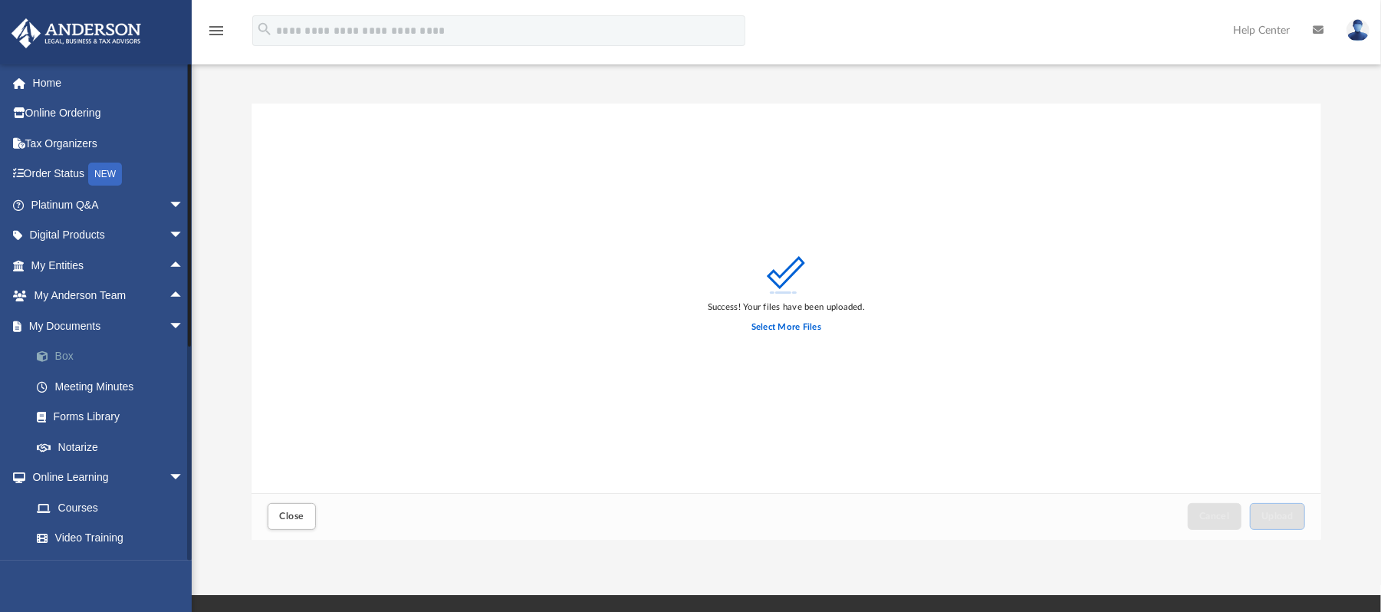
click at [66, 351] on link "Box" at bounding box center [114, 356] width 186 height 31
click at [289, 511] on span "Close" at bounding box center [291, 515] width 25 height 9
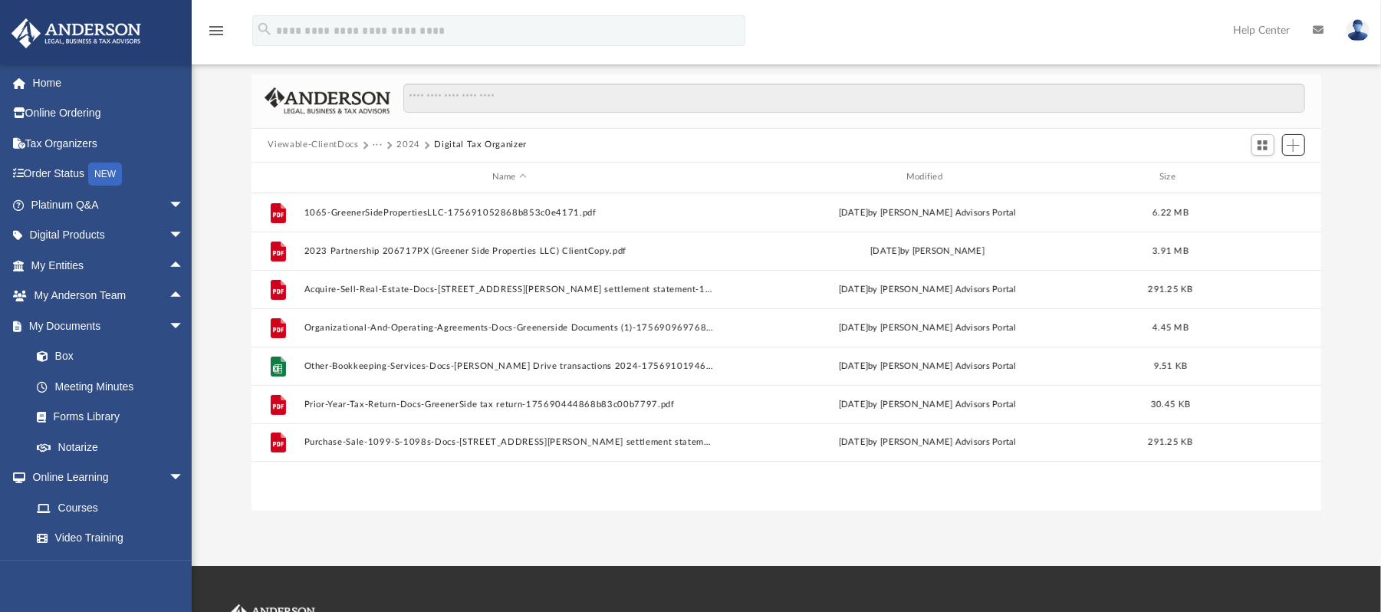
scroll to position [0, 0]
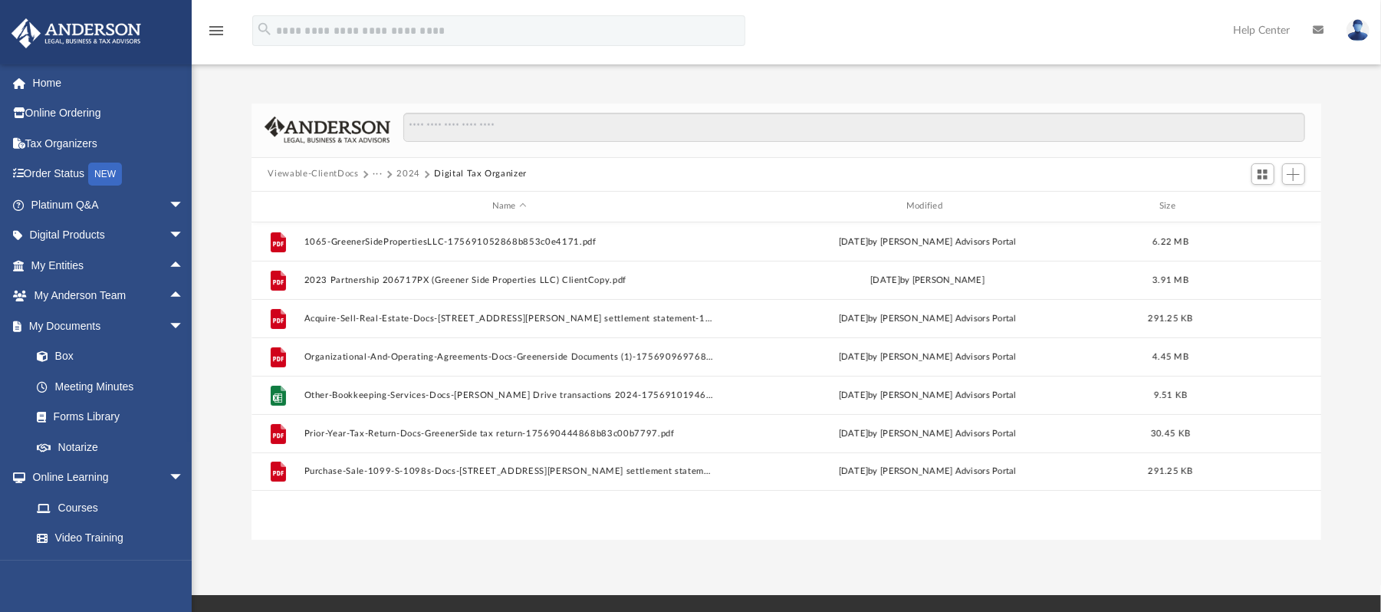
click at [275, 167] on button "Viewable-ClientDocs" at bounding box center [313, 174] width 90 height 14
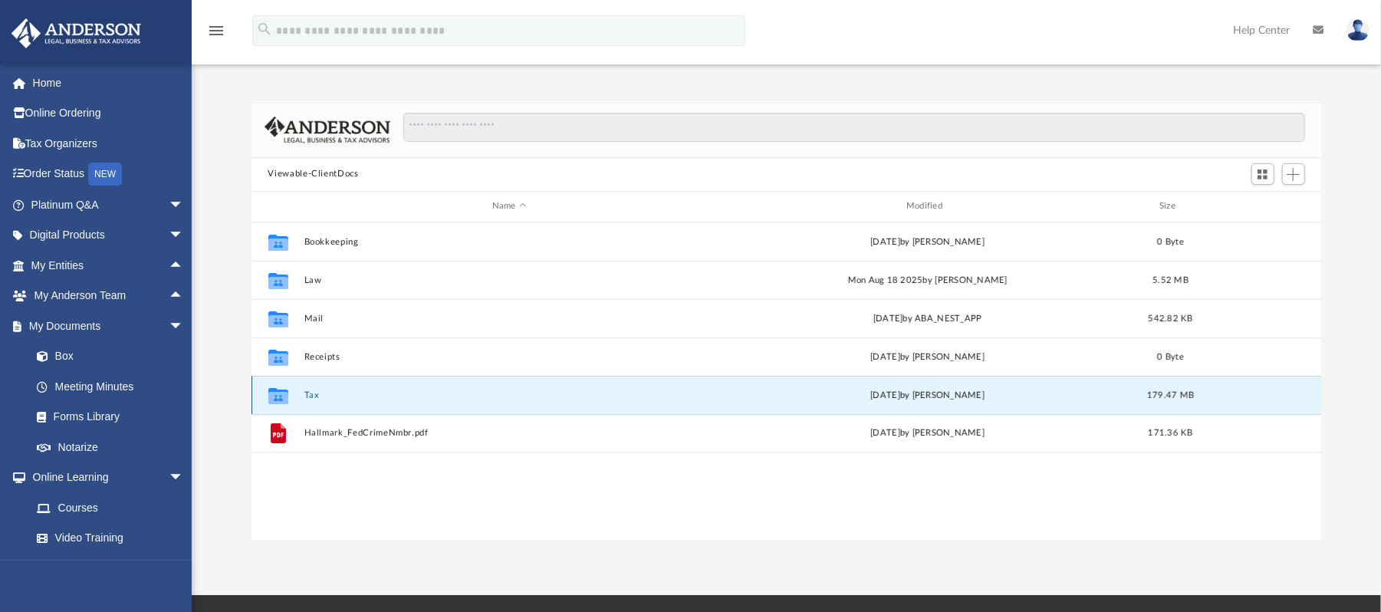
click at [324, 393] on button "Tax" at bounding box center [509, 395] width 411 height 10
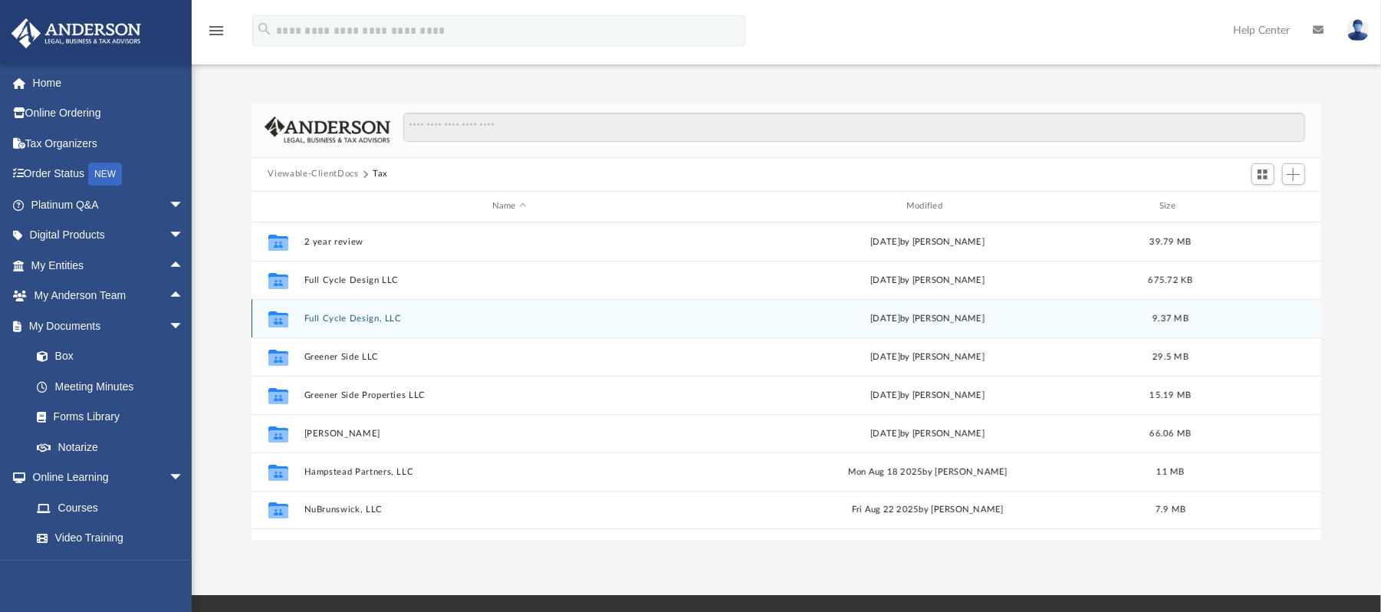
click at [1156, 311] on div "9.37 MB" at bounding box center [1169, 318] width 61 height 14
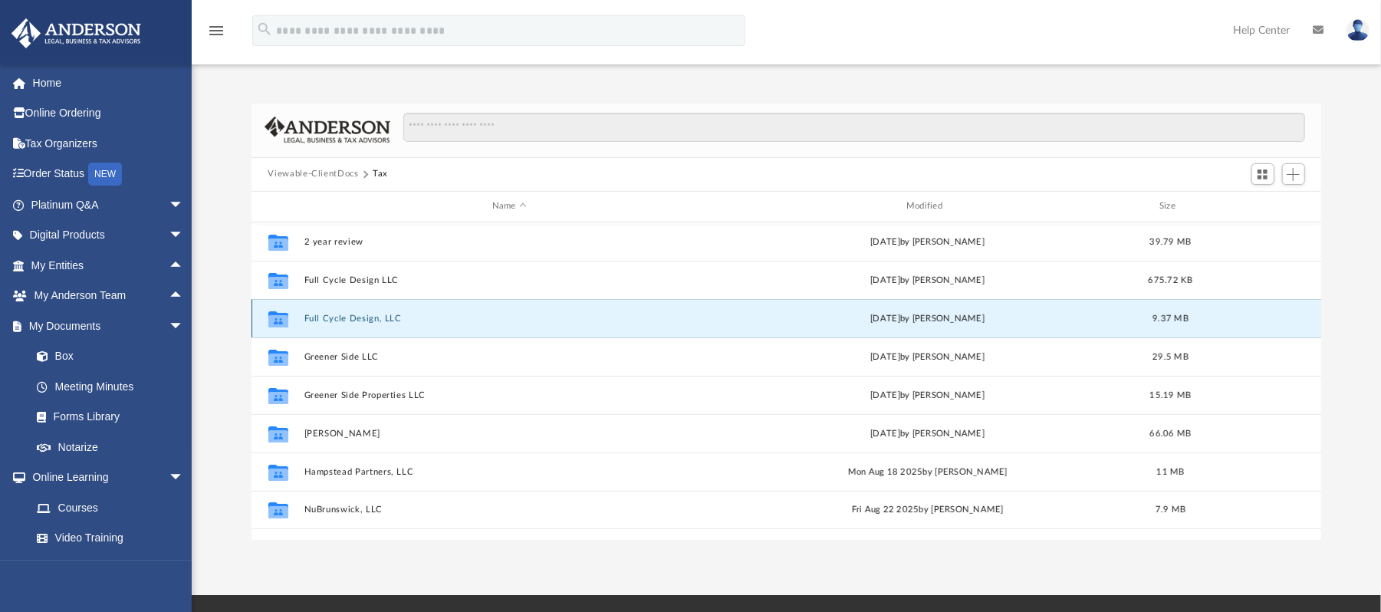
click at [339, 310] on div "Collaborated Folder Full Cycle Design, LLC [DATE] by [PERSON_NAME] 9.37 MB" at bounding box center [787, 318] width 1070 height 38
click at [337, 317] on button "Full Cycle Design, LLC" at bounding box center [509, 318] width 411 height 10
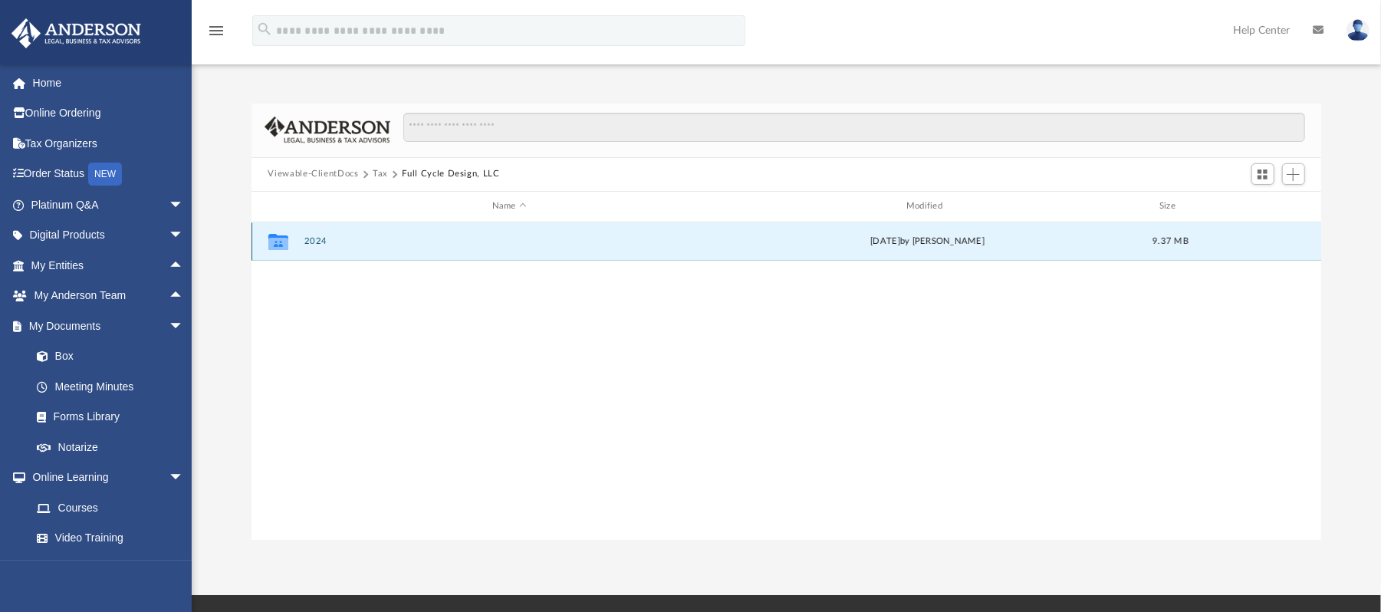
click at [314, 238] on button "2024" at bounding box center [509, 241] width 411 height 10
click at [314, 236] on button "2024" at bounding box center [509, 241] width 411 height 10
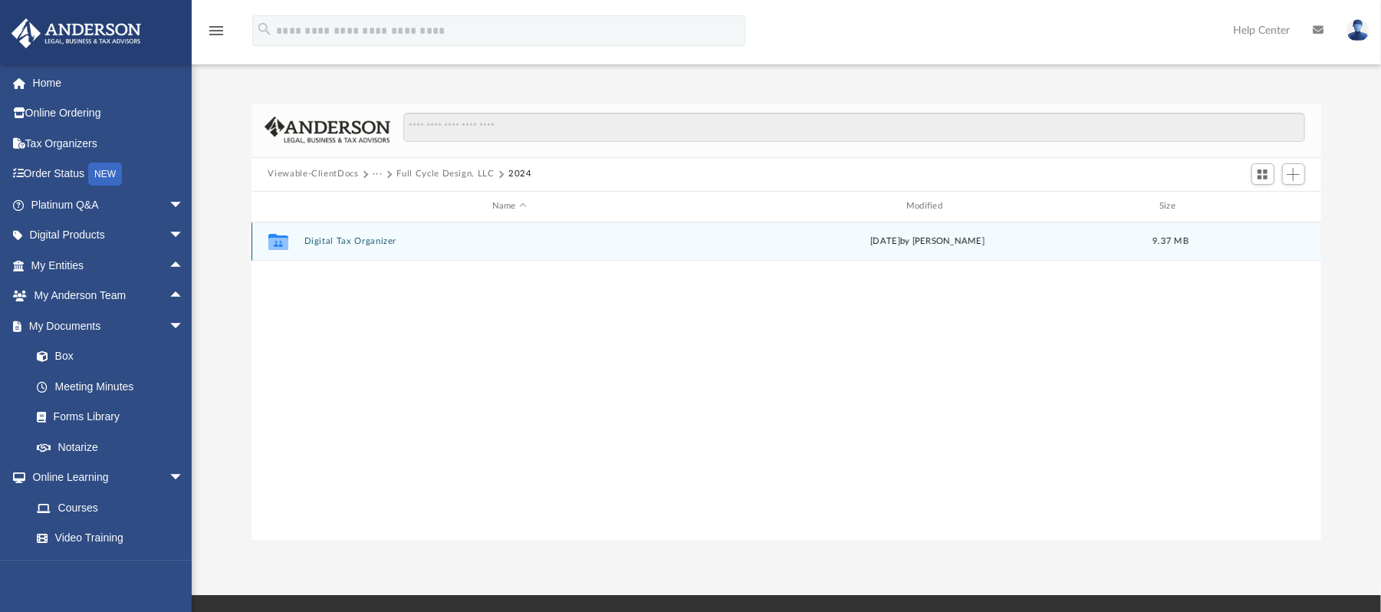
click at [337, 241] on button "Digital Tax Organizer" at bounding box center [509, 241] width 411 height 10
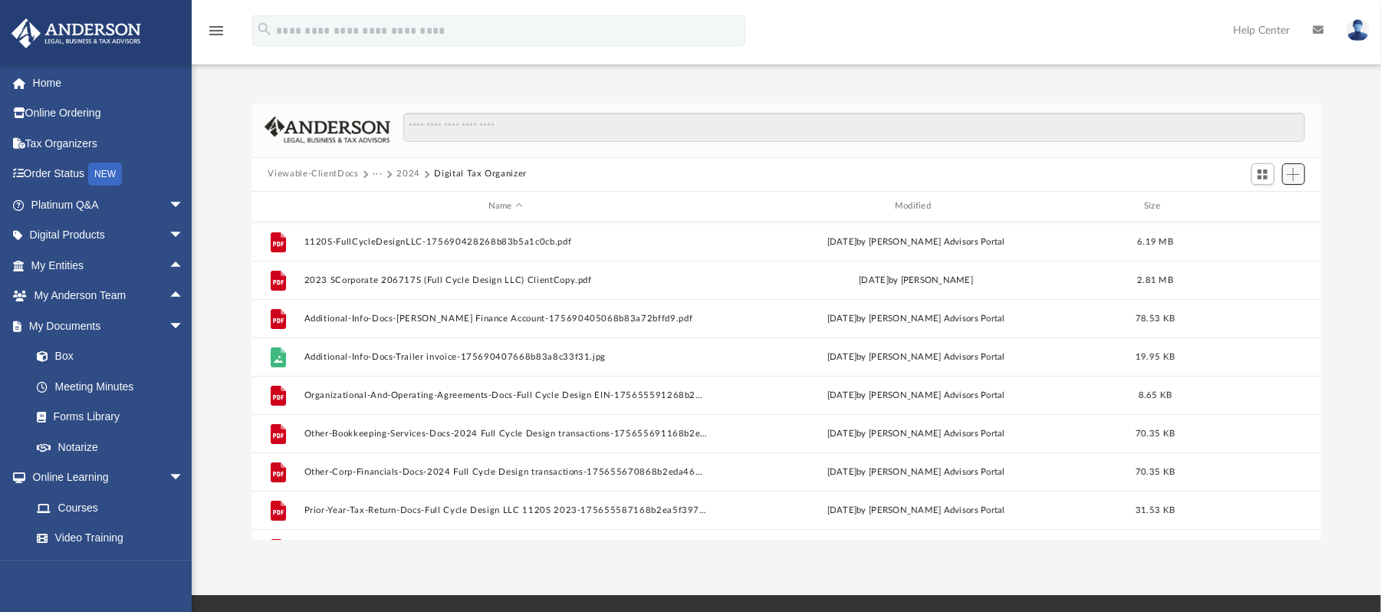
click at [1292, 175] on span "Add" at bounding box center [1293, 174] width 13 height 13
click at [1254, 203] on li "Upload" at bounding box center [1272, 205] width 49 height 16
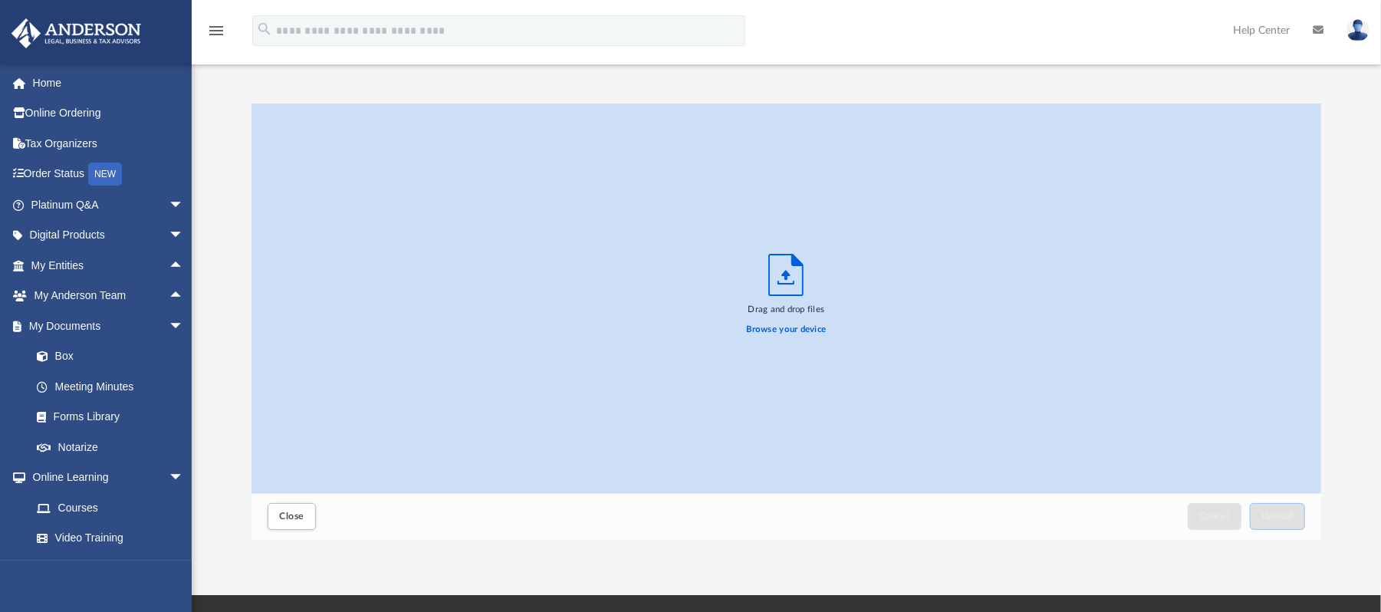
scroll to position [16, 0]
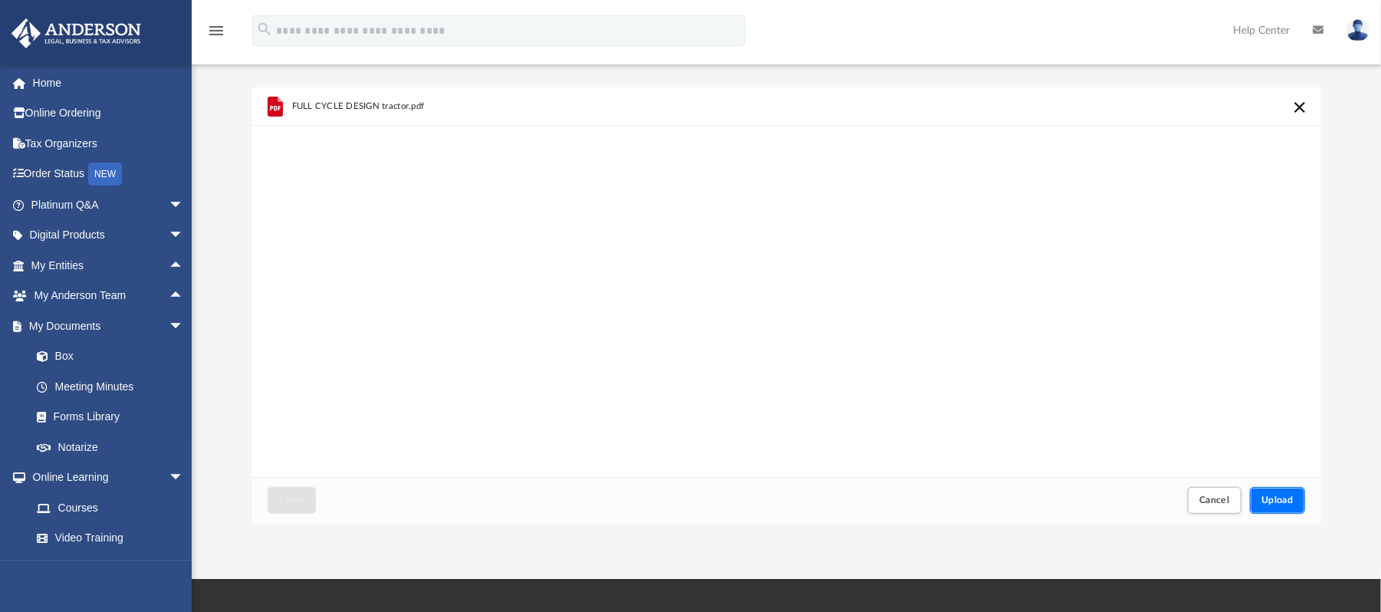
click at [1273, 492] on button "Upload" at bounding box center [1277, 500] width 55 height 27
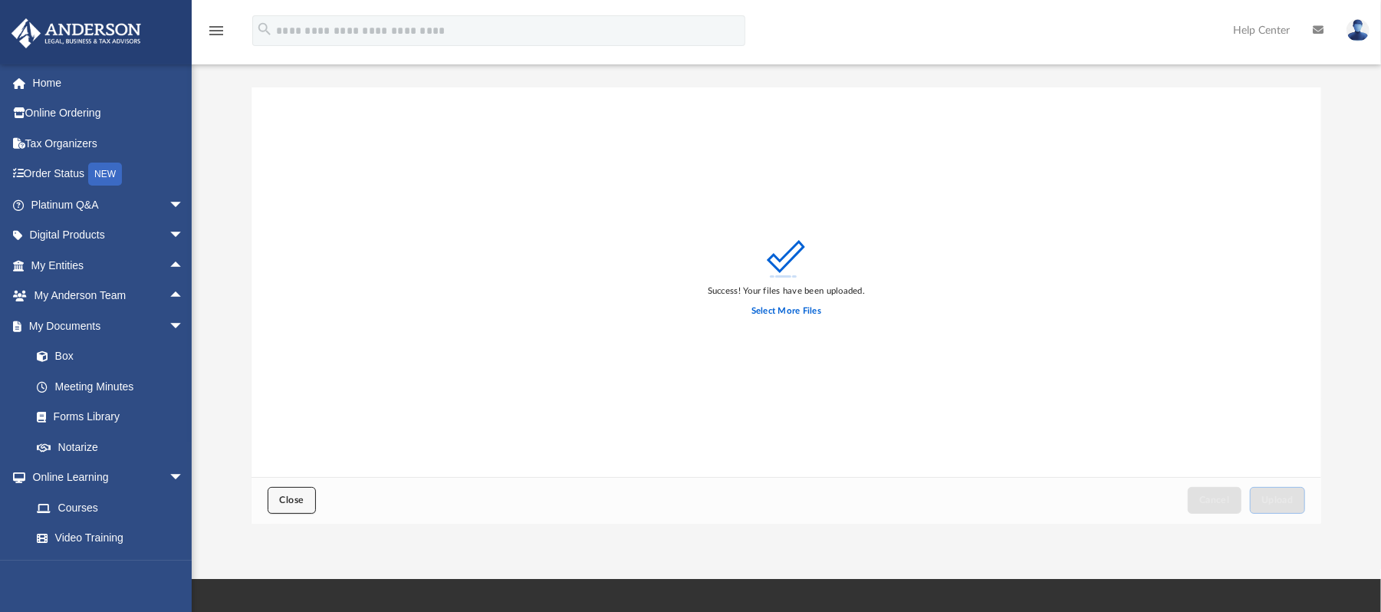
click at [290, 503] on span "Close" at bounding box center [291, 499] width 25 height 9
